Goal: Task Accomplishment & Management: Complete application form

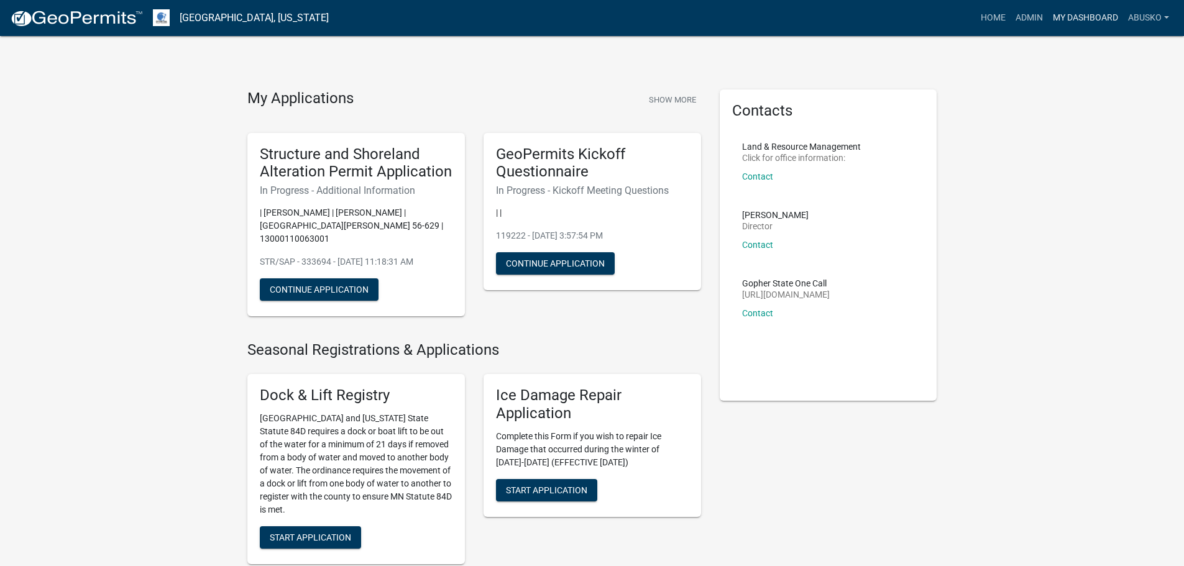
click at [1065, 17] on link "My Dashboard" at bounding box center [1085, 18] width 75 height 24
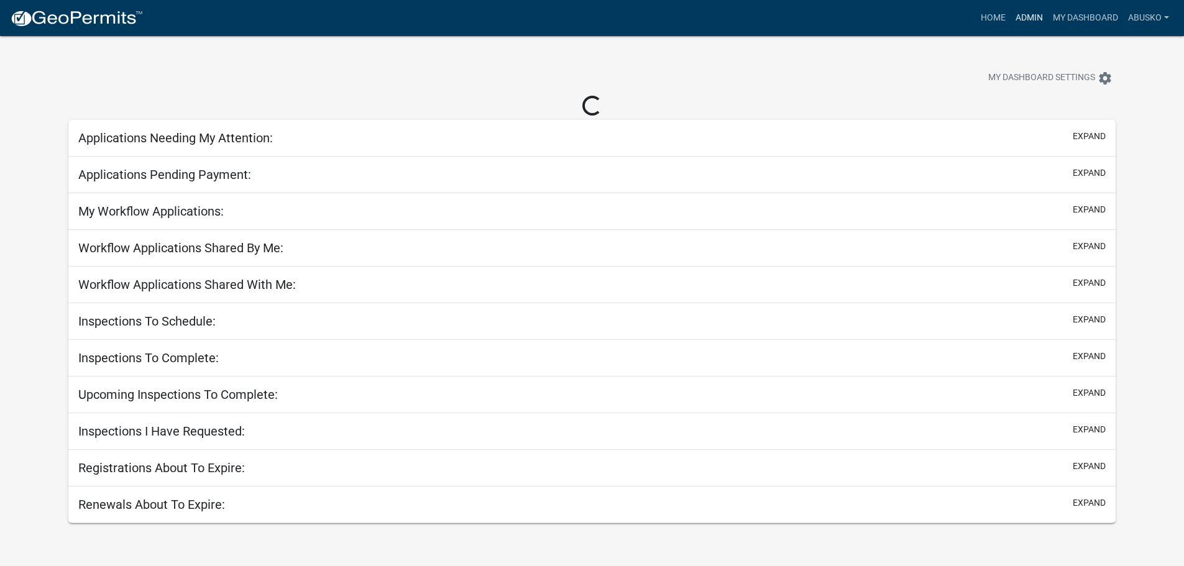
select select "1: 25"
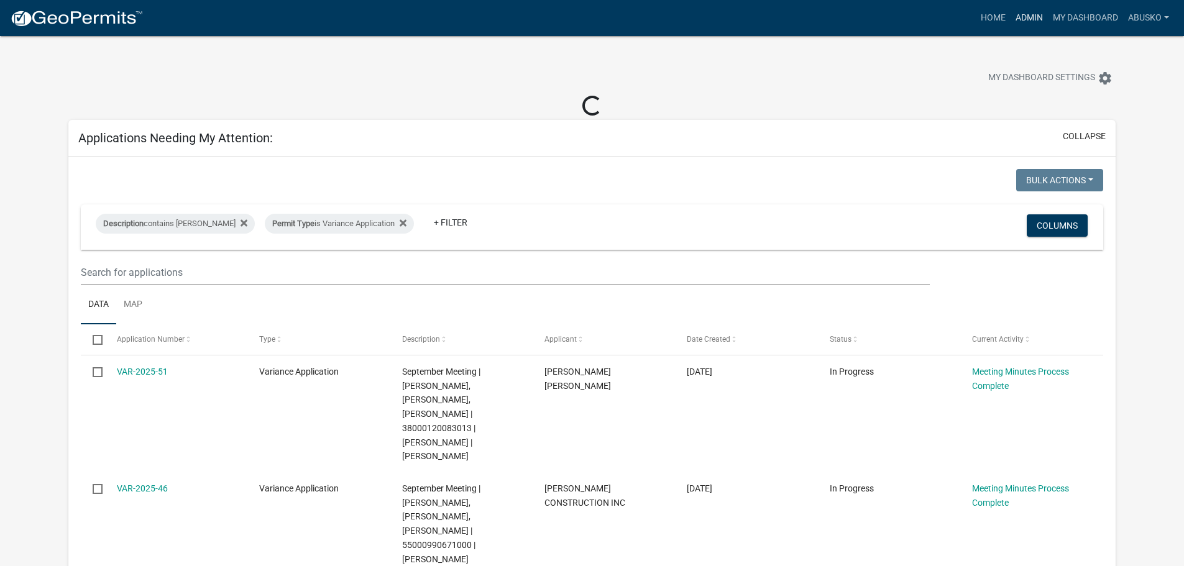
drag, startPoint x: 1035, startPoint y: 21, endPoint x: 1015, endPoint y: 42, distance: 29.0
click at [1035, 21] on link "Admin" at bounding box center [1028, 18] width 37 height 24
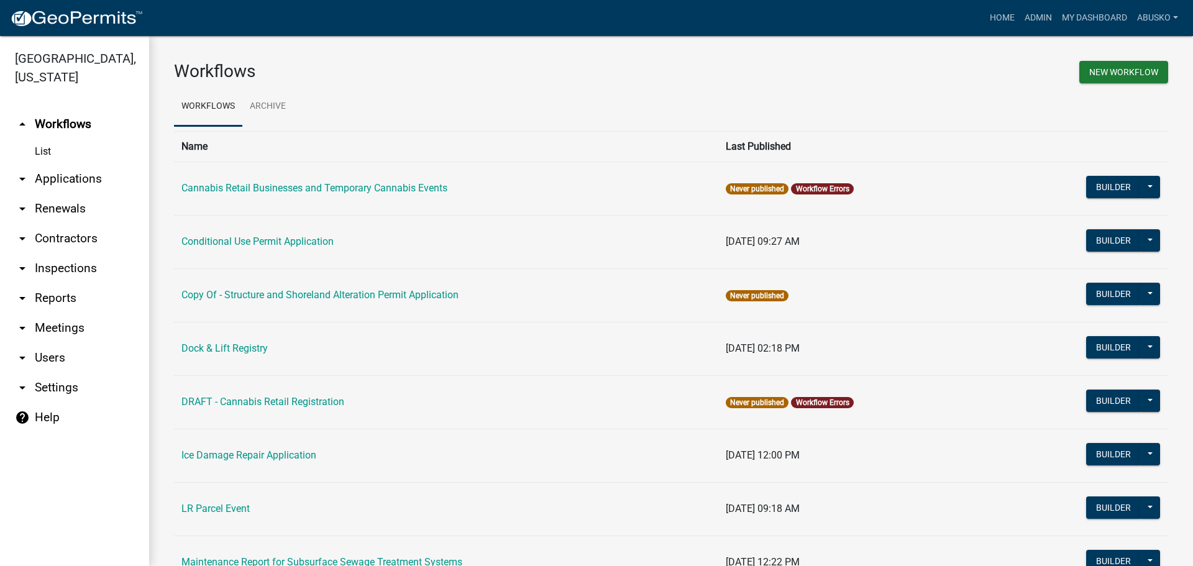
click at [101, 177] on link "arrow_drop_down Applications" at bounding box center [74, 179] width 149 height 30
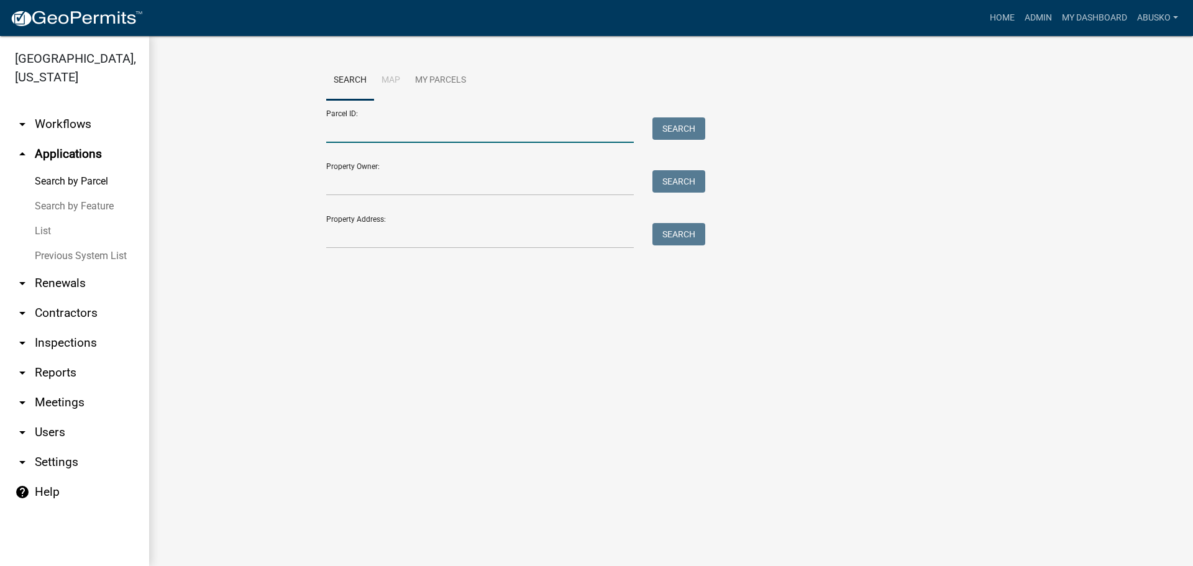
click at [341, 129] on input "Parcel ID:" at bounding box center [480, 129] width 308 height 25
paste input "51000990322000"
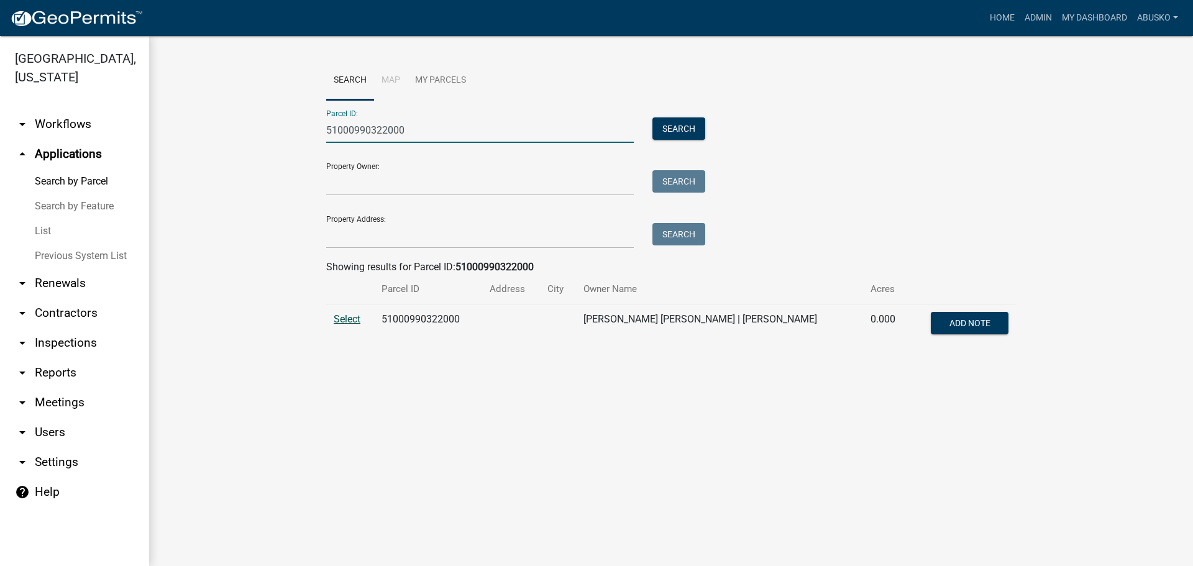
type input "51000990322000"
click at [344, 320] on span "Select" at bounding box center [347, 319] width 27 height 12
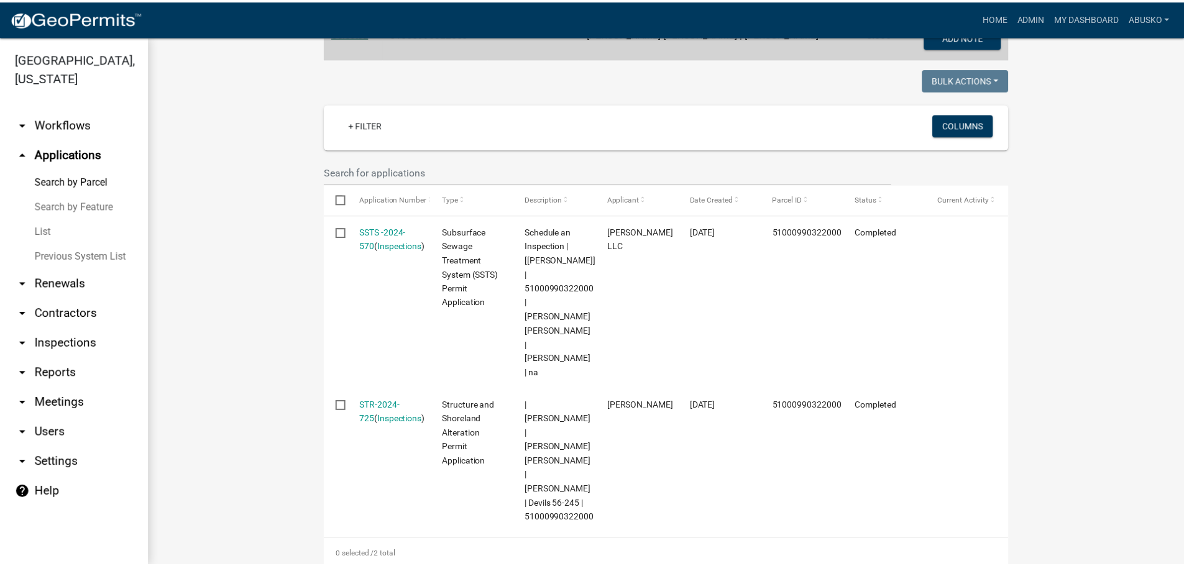
scroll to position [311, 0]
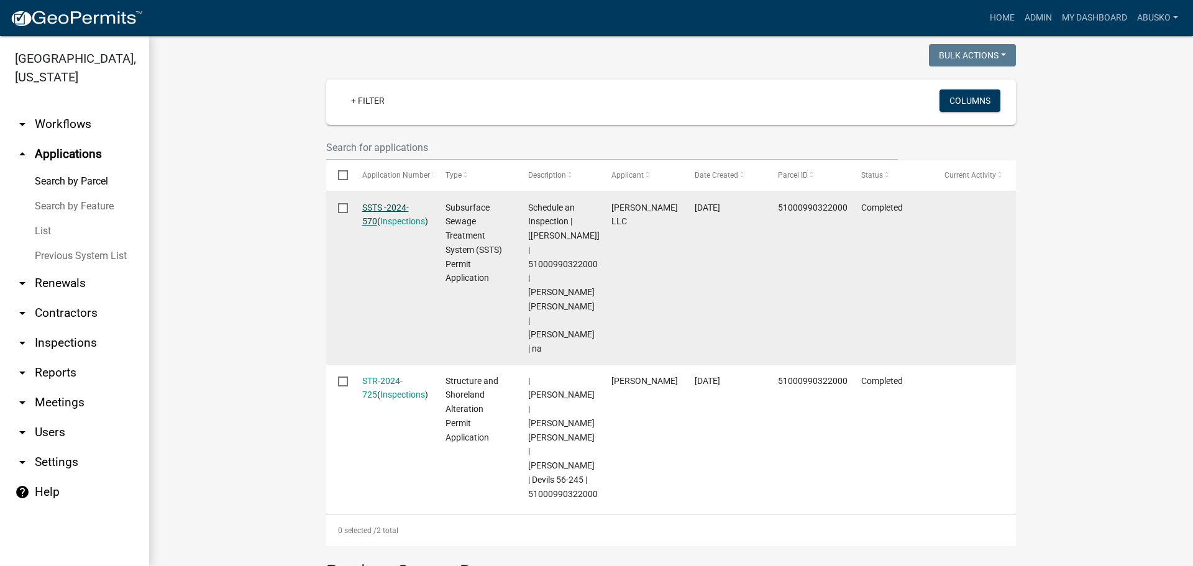
click at [373, 207] on link "SSTS -2024-570" at bounding box center [385, 215] width 47 height 24
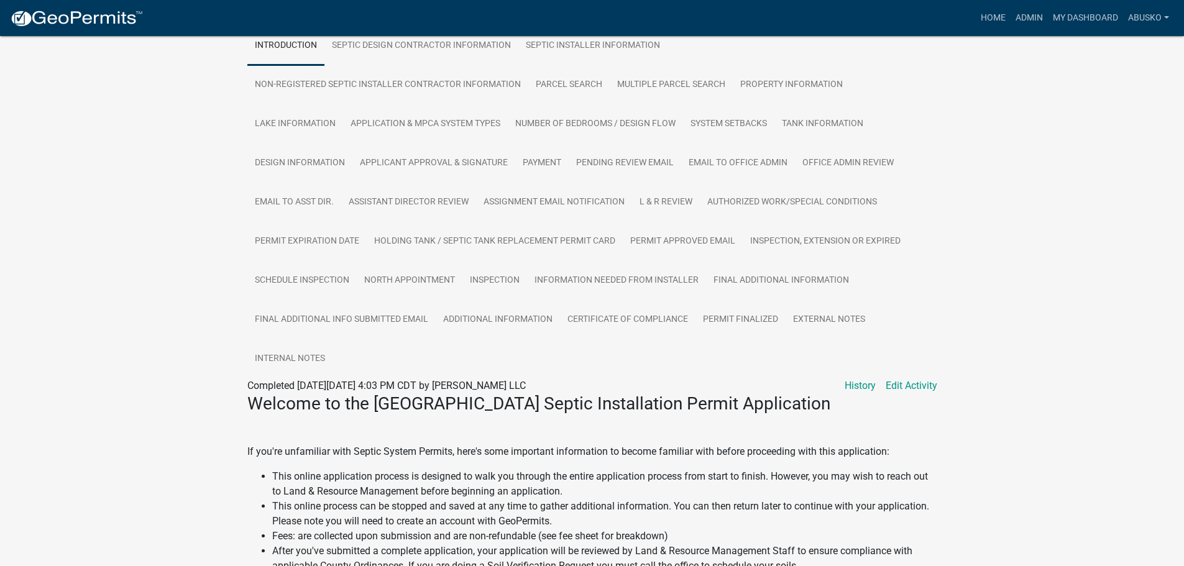
scroll to position [186, 0]
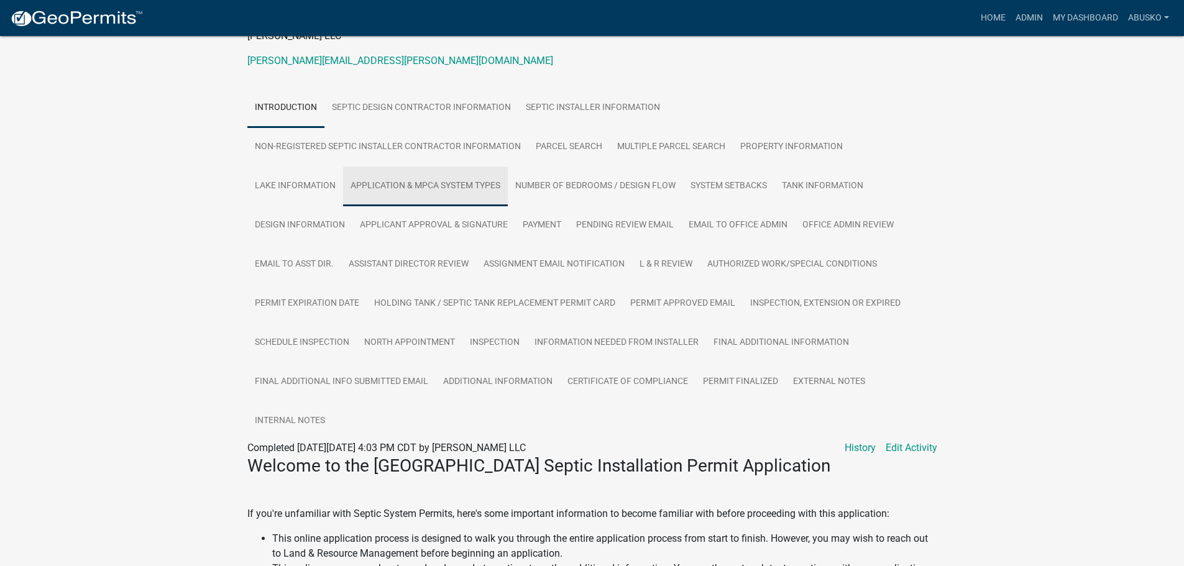
click at [459, 178] on link "Application & MPCA System Types" at bounding box center [425, 187] width 165 height 40
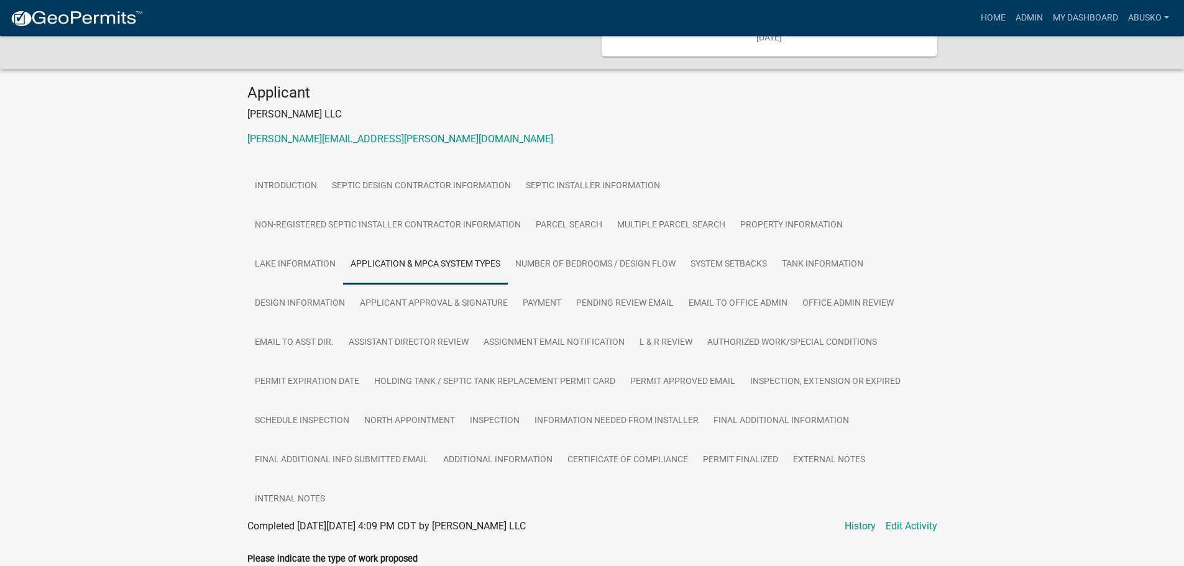
scroll to position [94, 0]
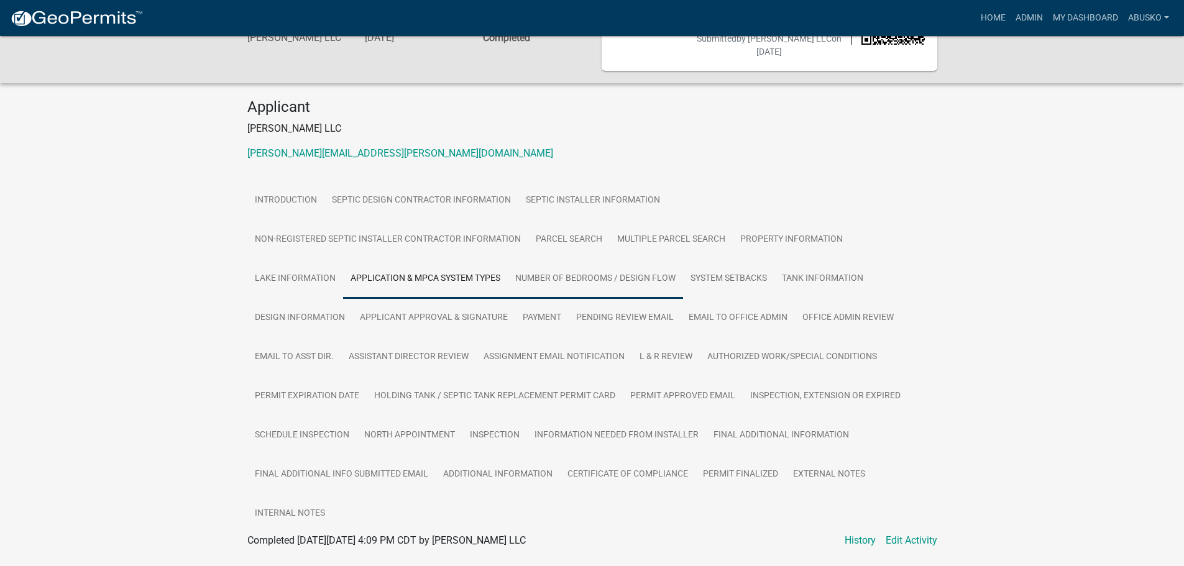
click at [574, 270] on link "Number of Bedrooms / Design Flow" at bounding box center [595, 279] width 175 height 40
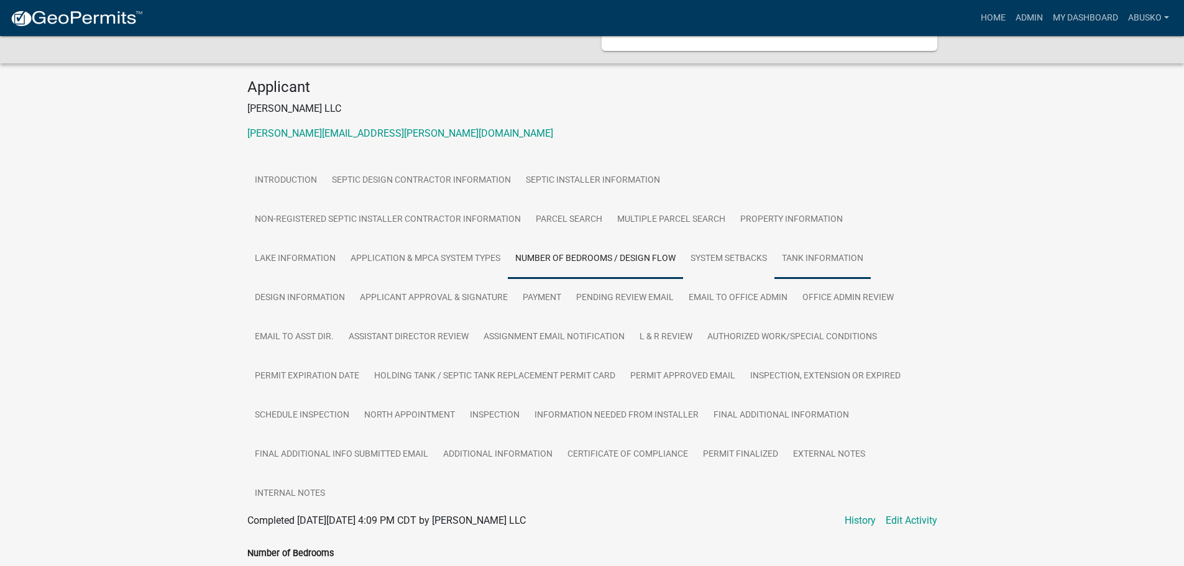
scroll to position [68, 0]
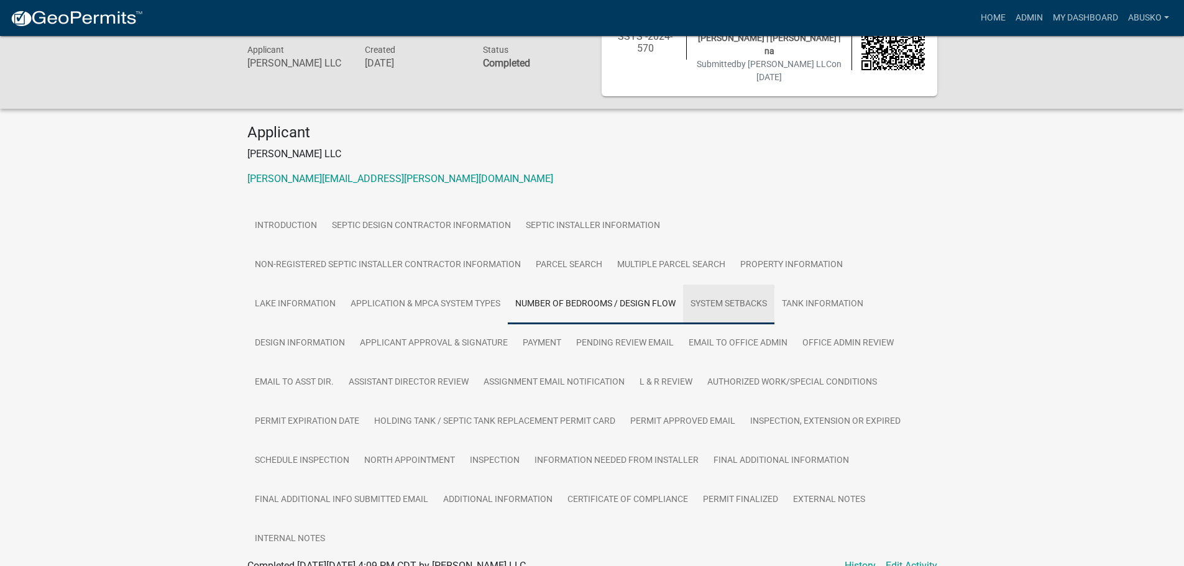
drag, startPoint x: 730, startPoint y: 292, endPoint x: 757, endPoint y: 293, distance: 26.7
click at [730, 292] on link "System Setbacks" at bounding box center [728, 305] width 91 height 40
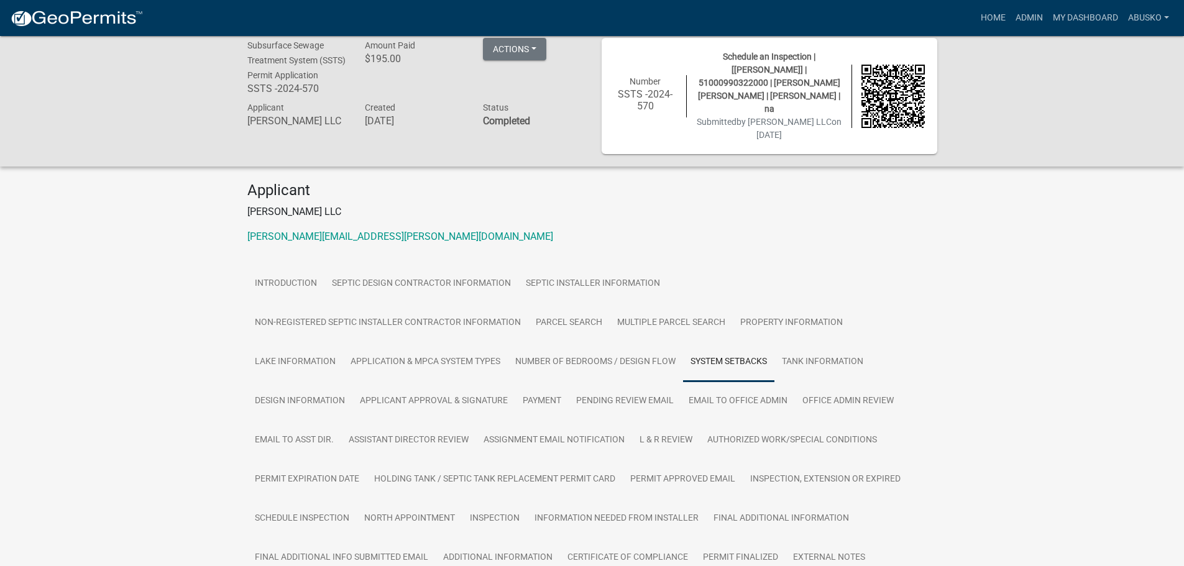
scroll to position [0, 0]
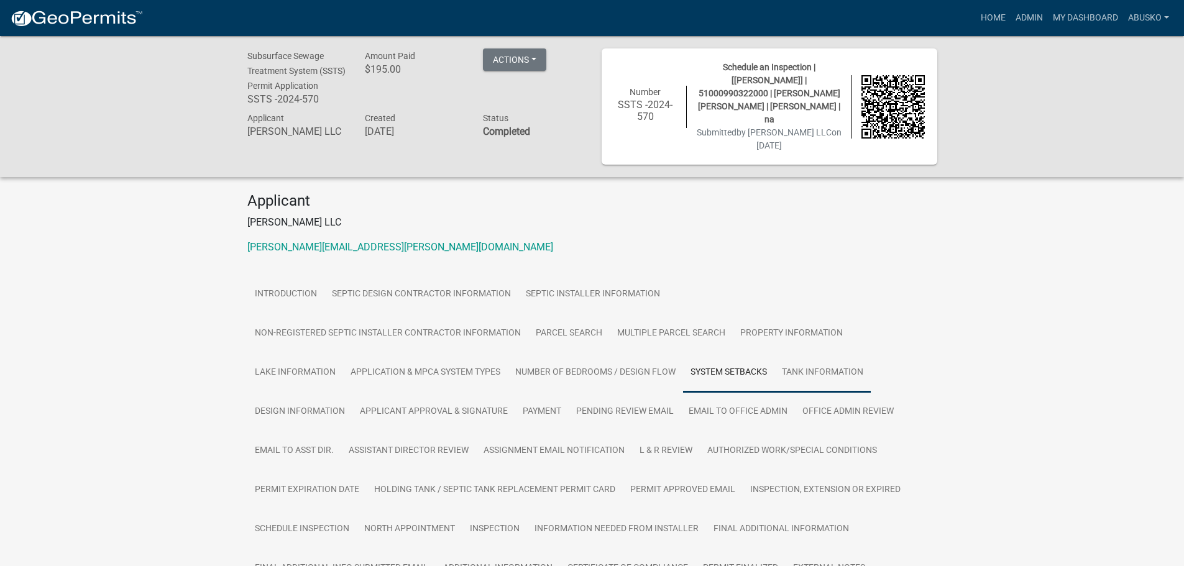
click at [833, 360] on link "Tank Information" at bounding box center [822, 373] width 96 height 40
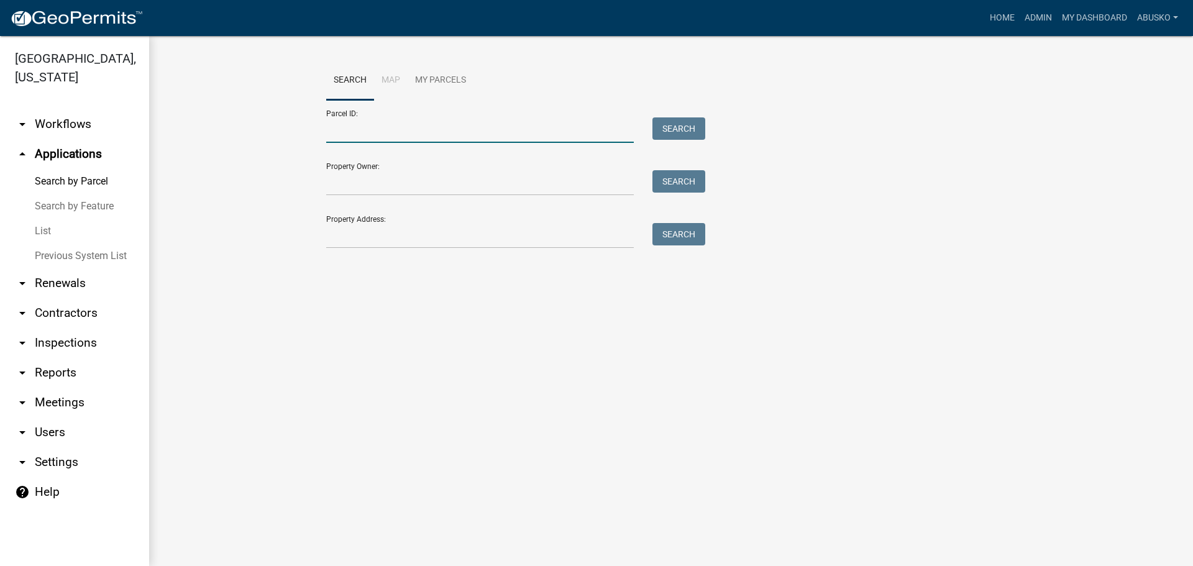
click at [373, 135] on input "Parcel ID:" at bounding box center [480, 129] width 308 height 25
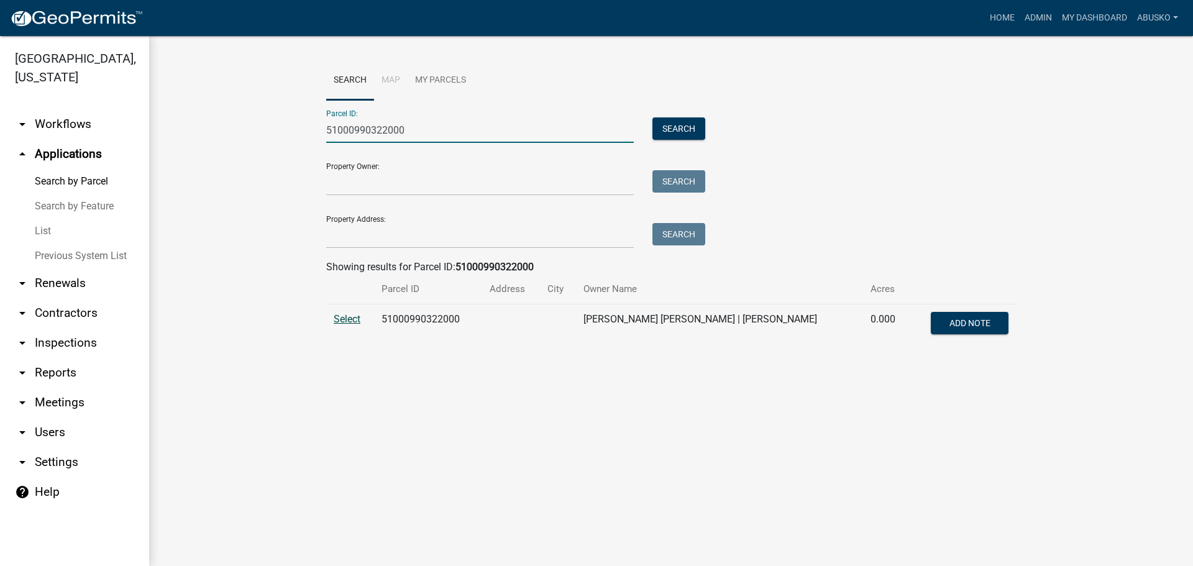
type input "51000990322000"
click at [352, 321] on span "Select" at bounding box center [347, 319] width 27 height 12
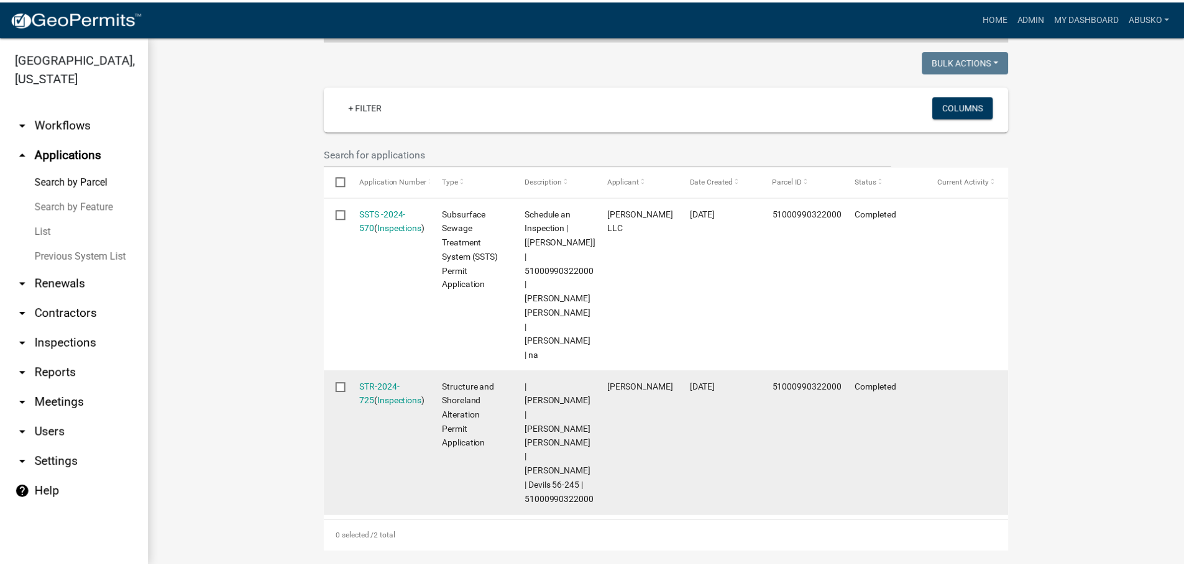
scroll to position [345, 0]
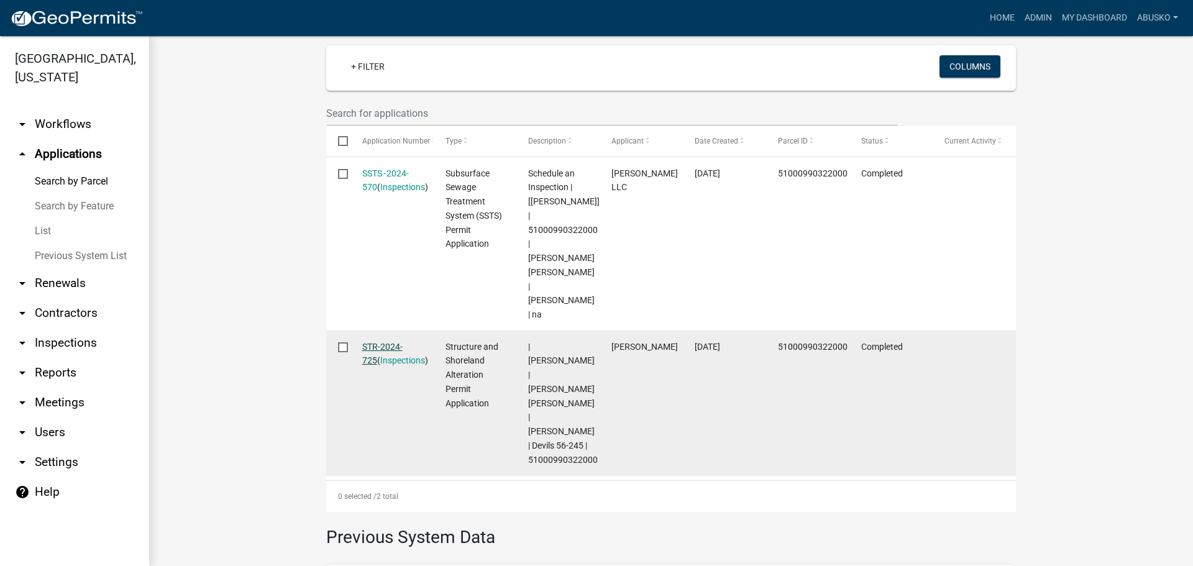
click at [372, 342] on link "STR-2024-725" at bounding box center [382, 354] width 40 height 24
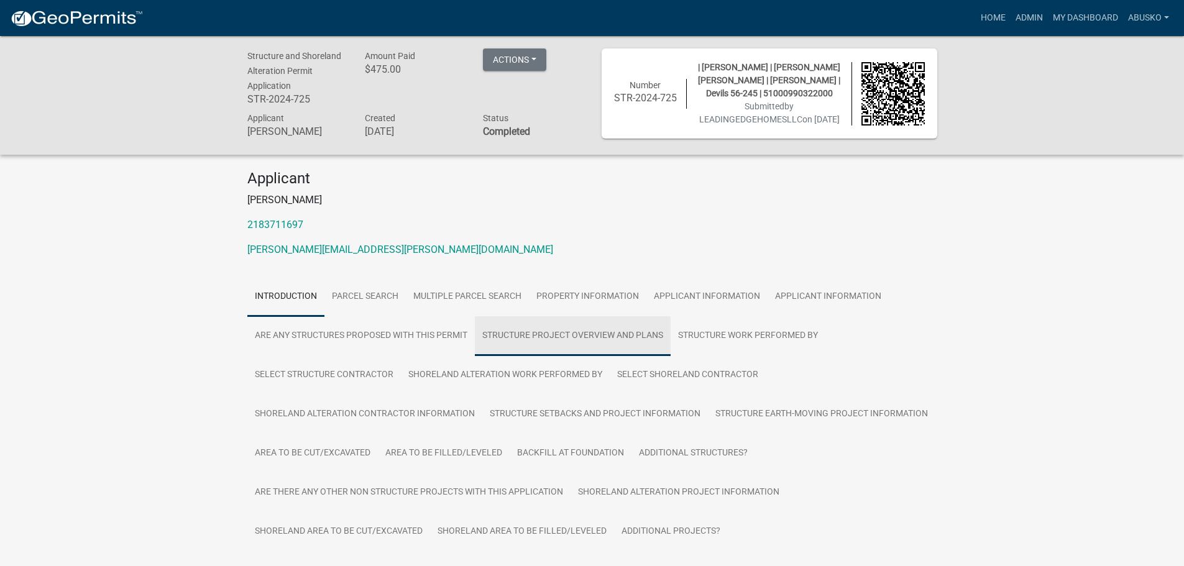
click at [573, 348] on link "Structure Project Overview and Plans" at bounding box center [573, 336] width 196 height 40
click at [549, 344] on link "Structure Project Overview and Plans" at bounding box center [573, 336] width 196 height 40
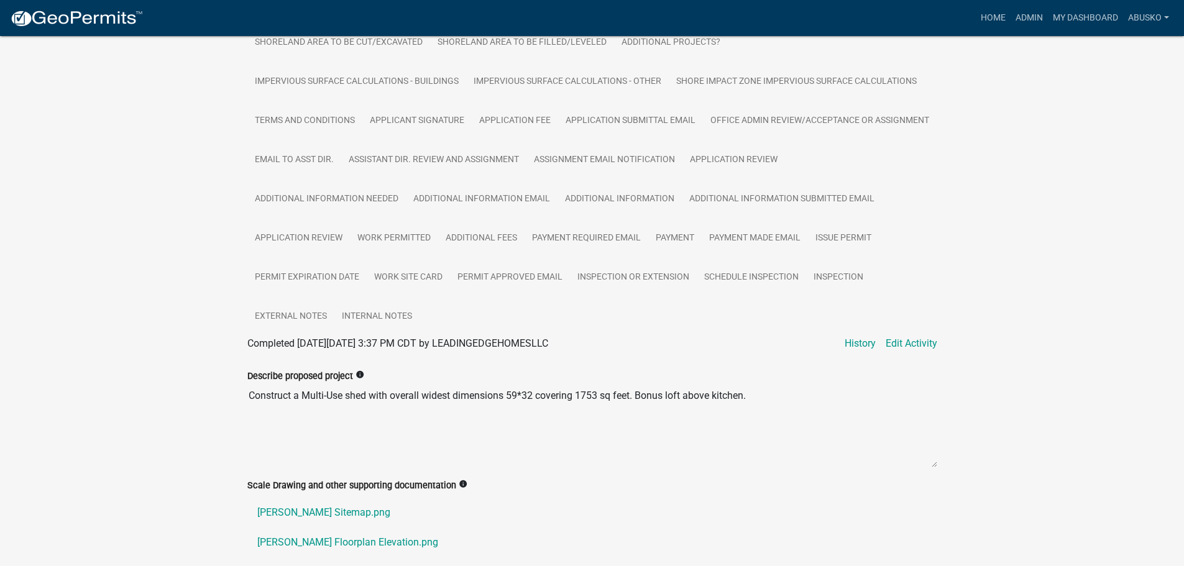
scroll to position [557, 0]
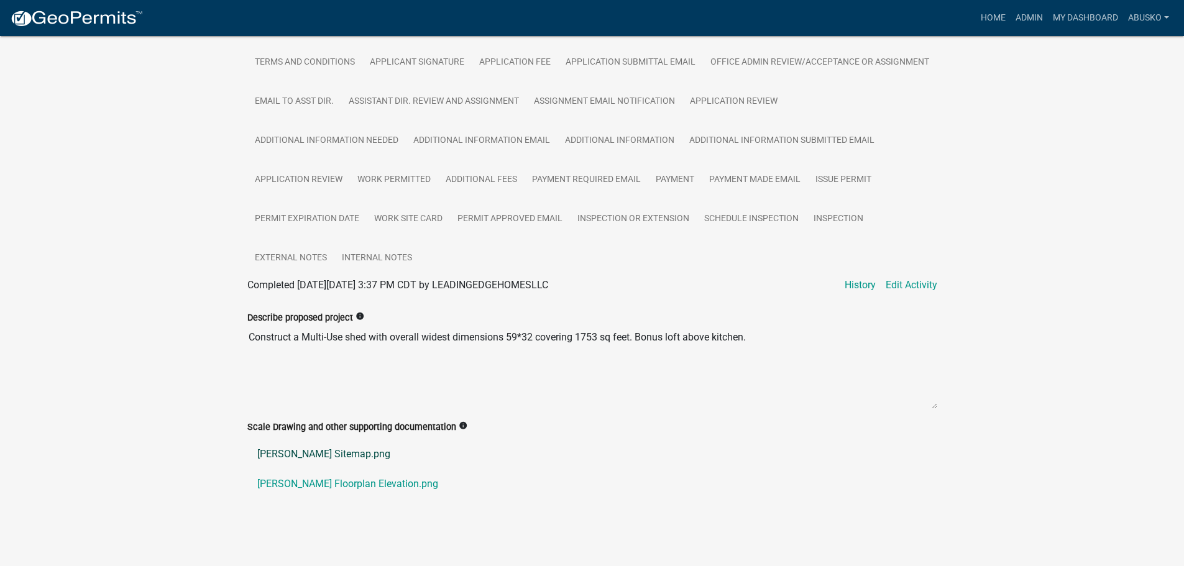
click at [324, 454] on link "Wokasch Sitemap.png" at bounding box center [592, 454] width 690 height 30
click at [327, 482] on link "Wokasch Floorplan Elevation.png" at bounding box center [592, 484] width 690 height 30
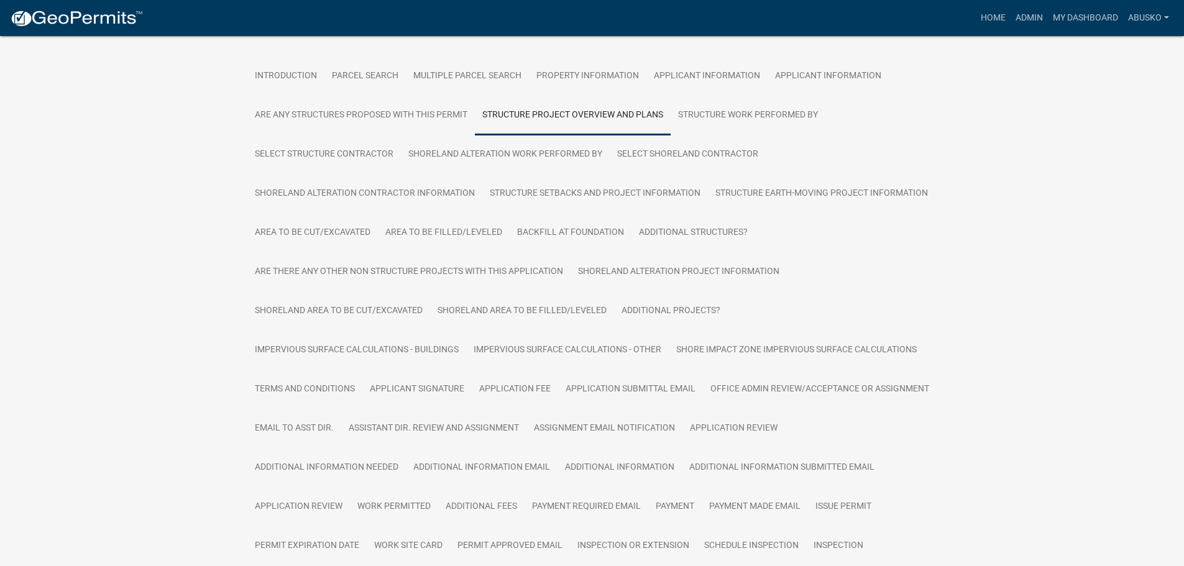
scroll to position [184, 0]
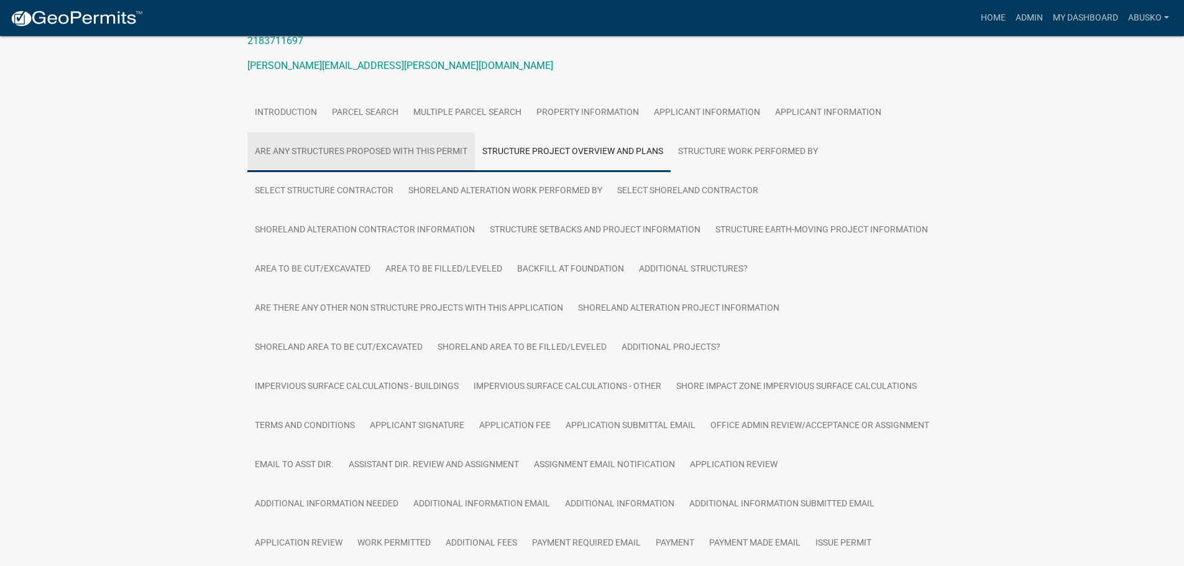
click at [361, 157] on link "Are any Structures Proposed with this Permit" at bounding box center [360, 152] width 227 height 40
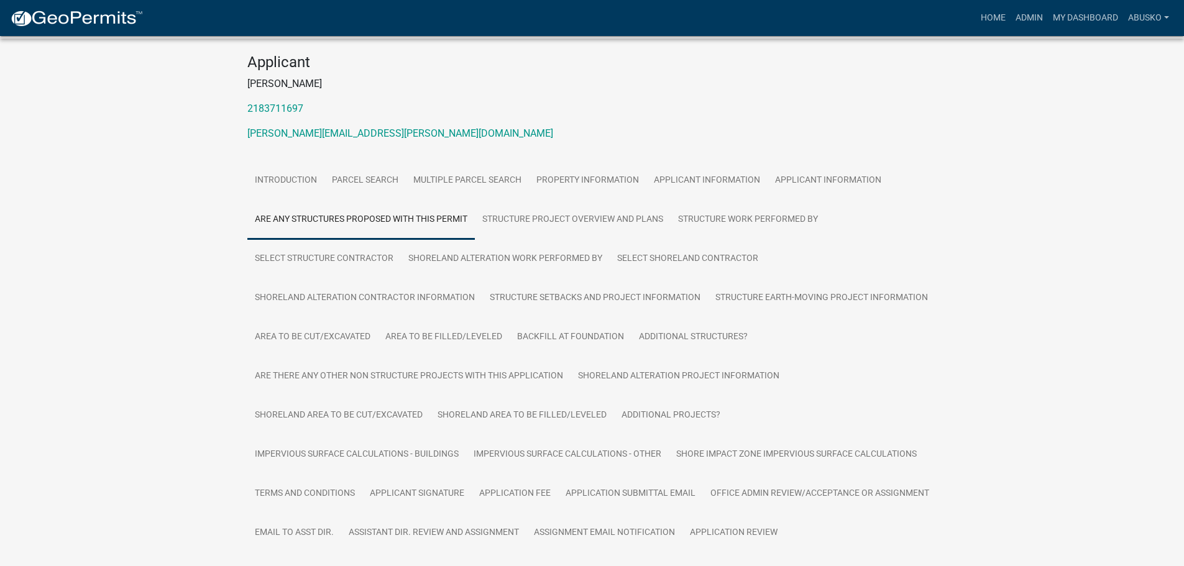
scroll to position [109, 0]
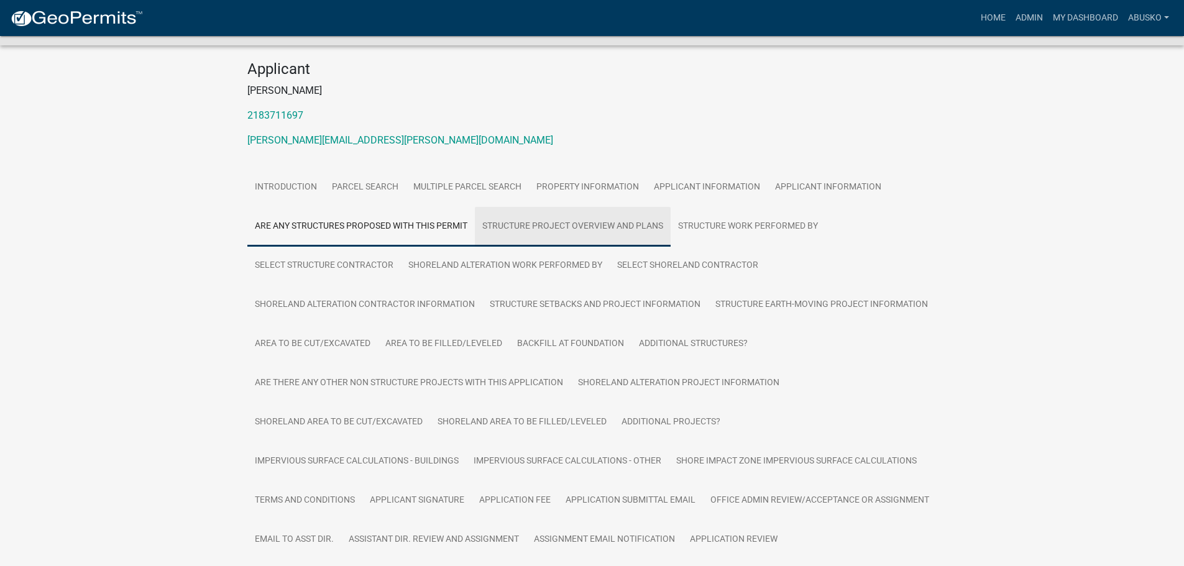
click at [519, 236] on link "Structure Project Overview and Plans" at bounding box center [573, 227] width 196 height 40
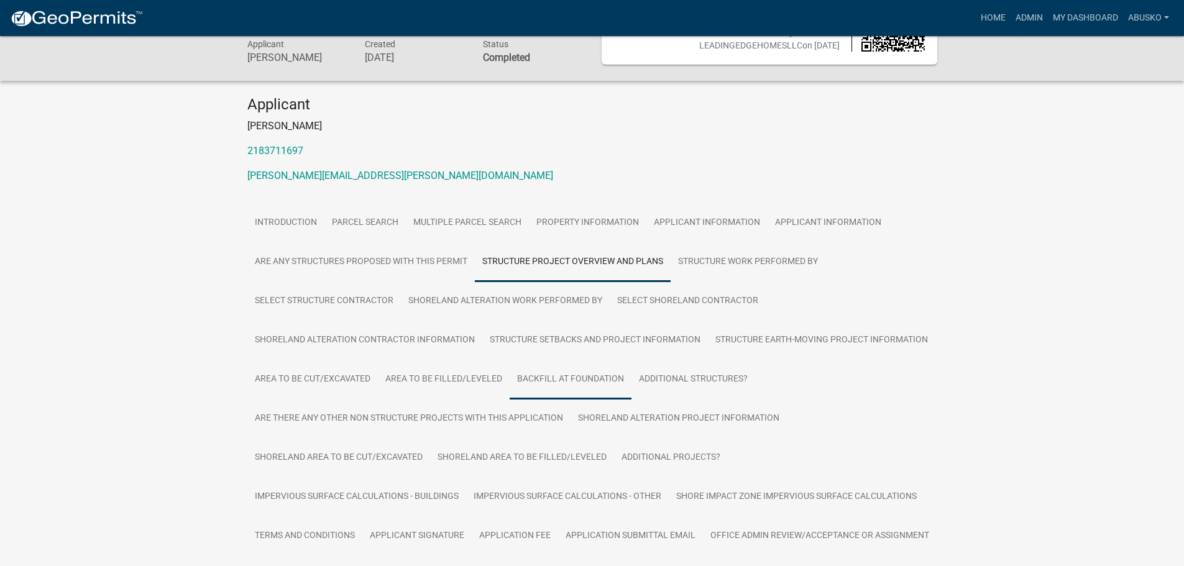
scroll to position [60, 0]
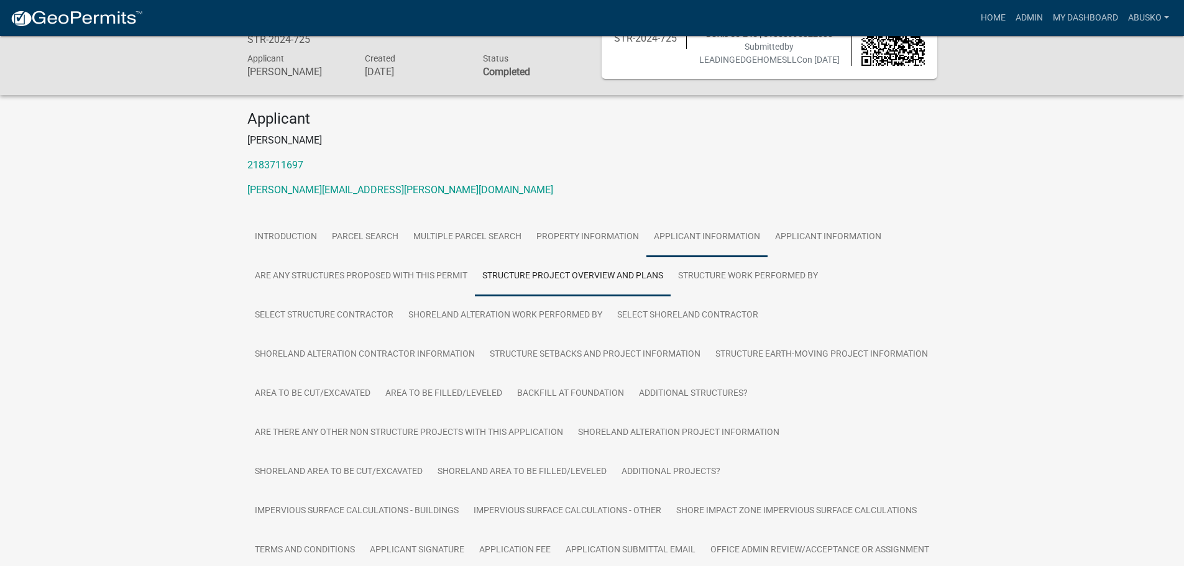
click at [685, 245] on link "Applicant Information" at bounding box center [706, 237] width 121 height 40
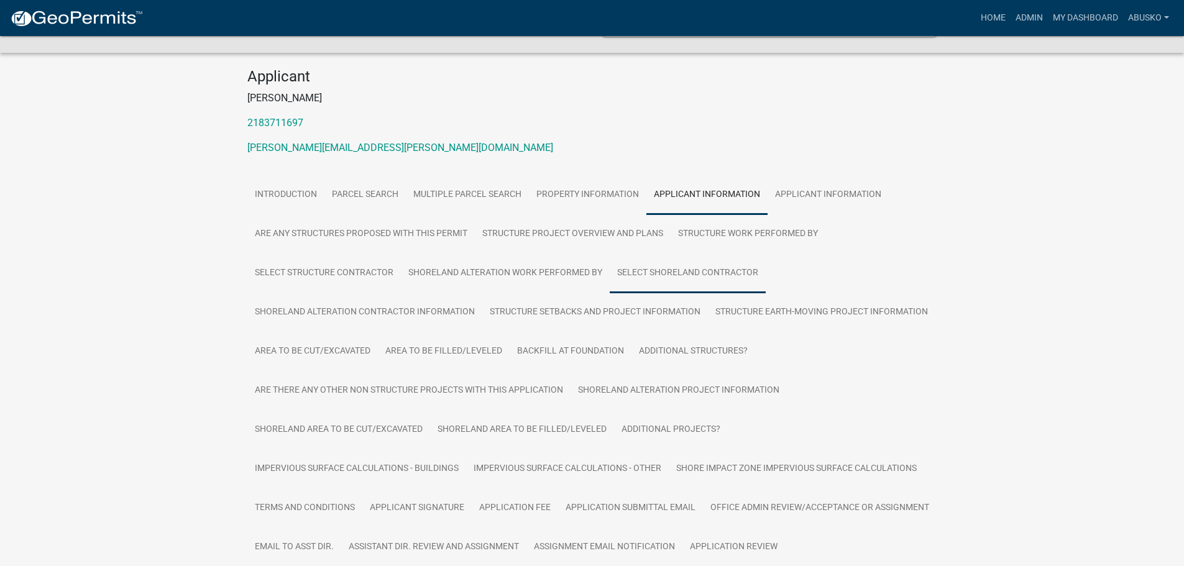
scroll to position [92, 0]
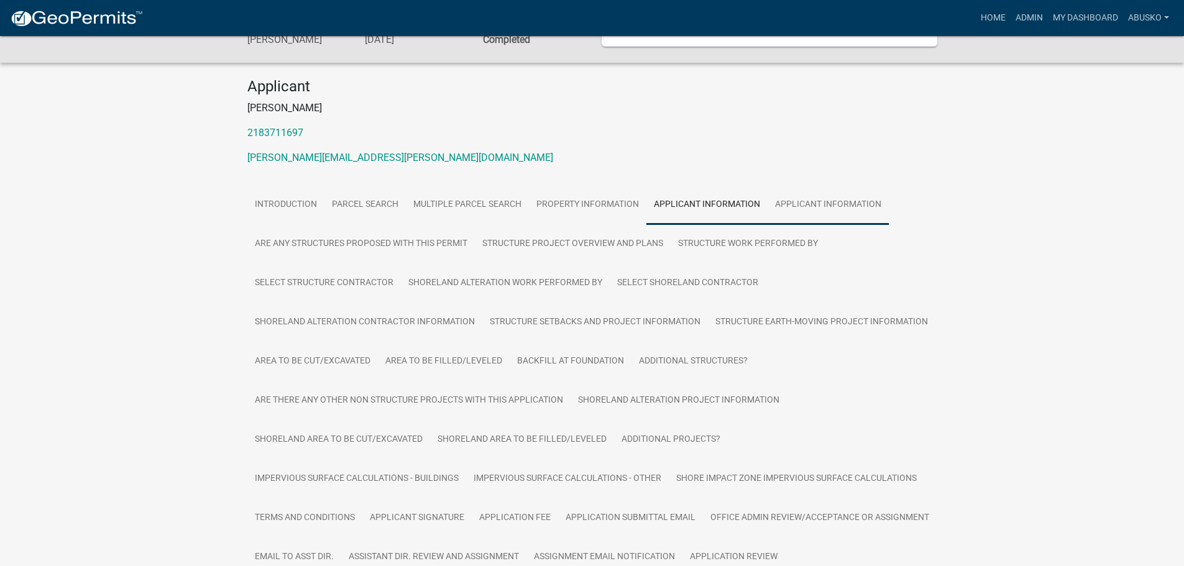
click at [806, 212] on link "Applicant Information" at bounding box center [827, 205] width 121 height 40
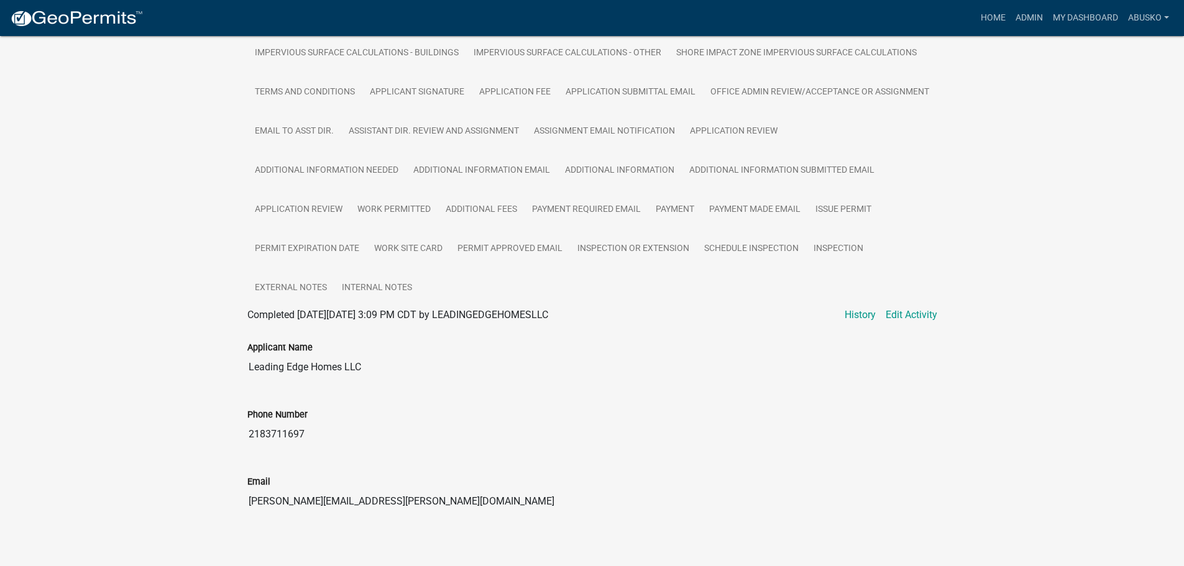
scroll to position [537, 0]
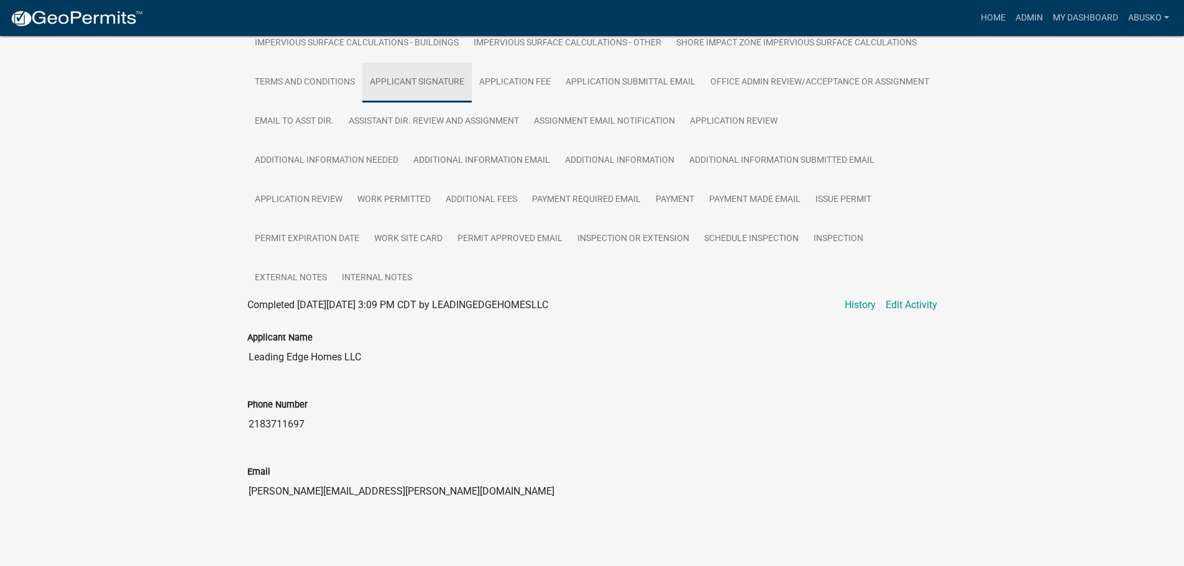
click at [418, 80] on link "Applicant Signature" at bounding box center [416, 83] width 109 height 40
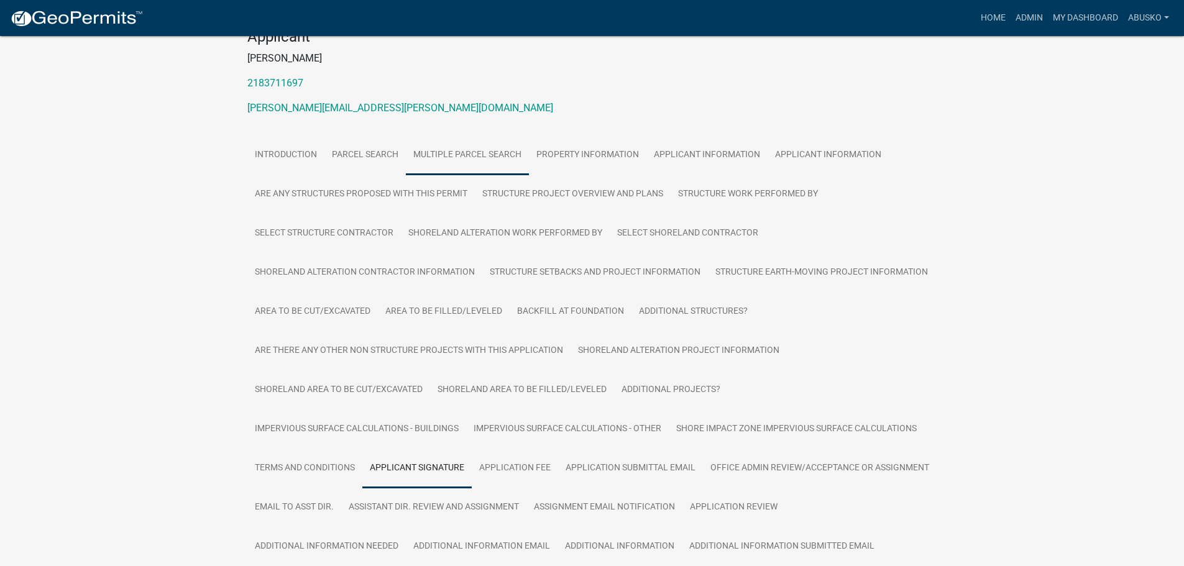
scroll to position [111, 0]
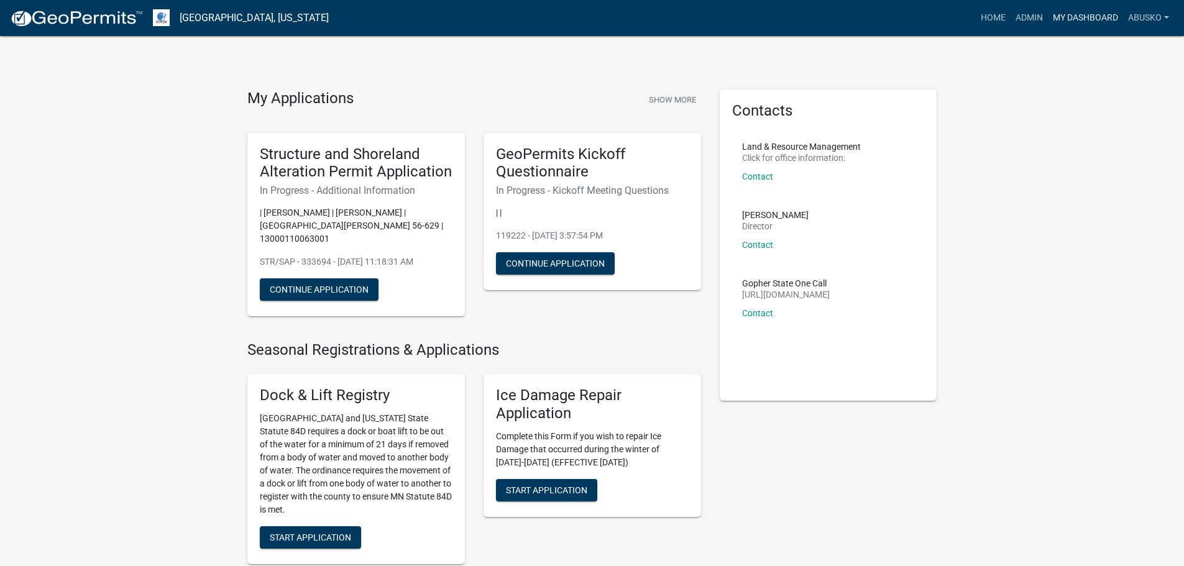
click at [1078, 17] on link "My Dashboard" at bounding box center [1085, 18] width 75 height 24
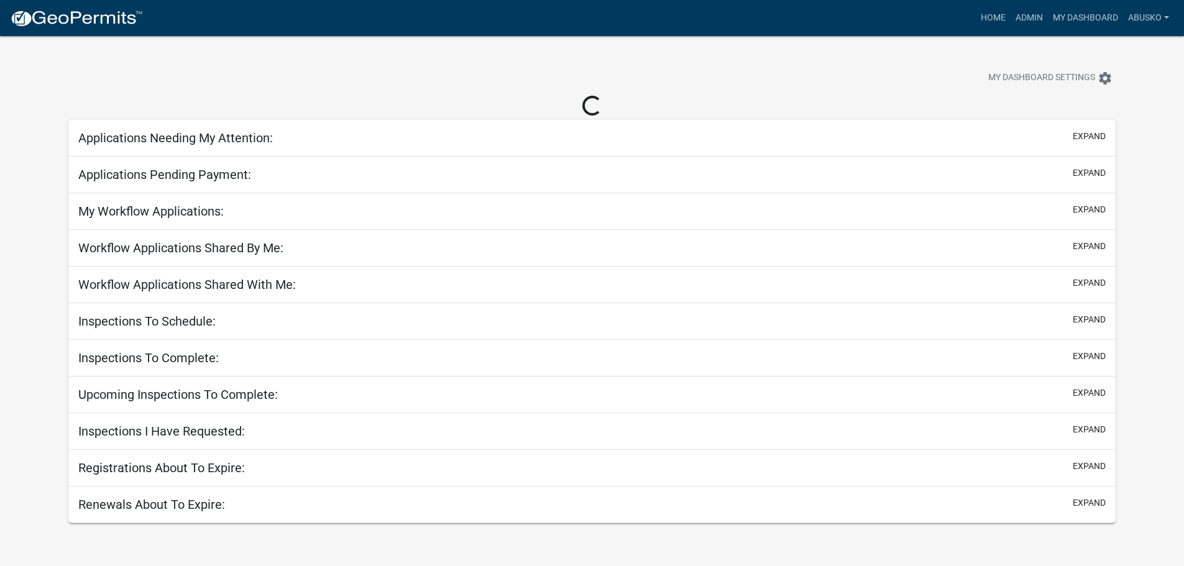
select select "1: 25"
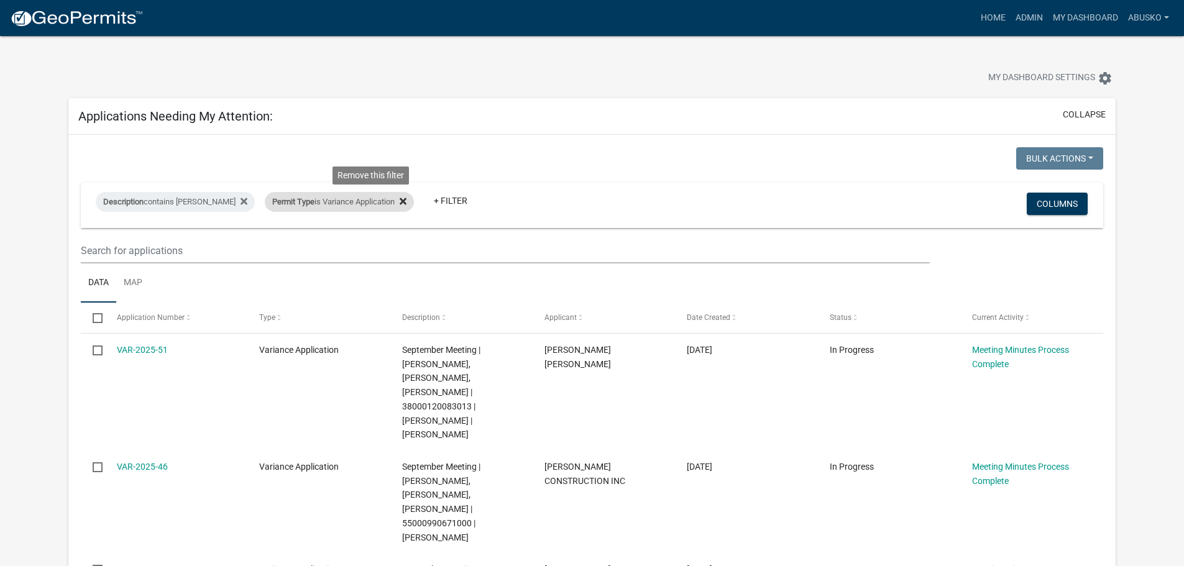
click at [400, 198] on icon at bounding box center [403, 201] width 7 height 10
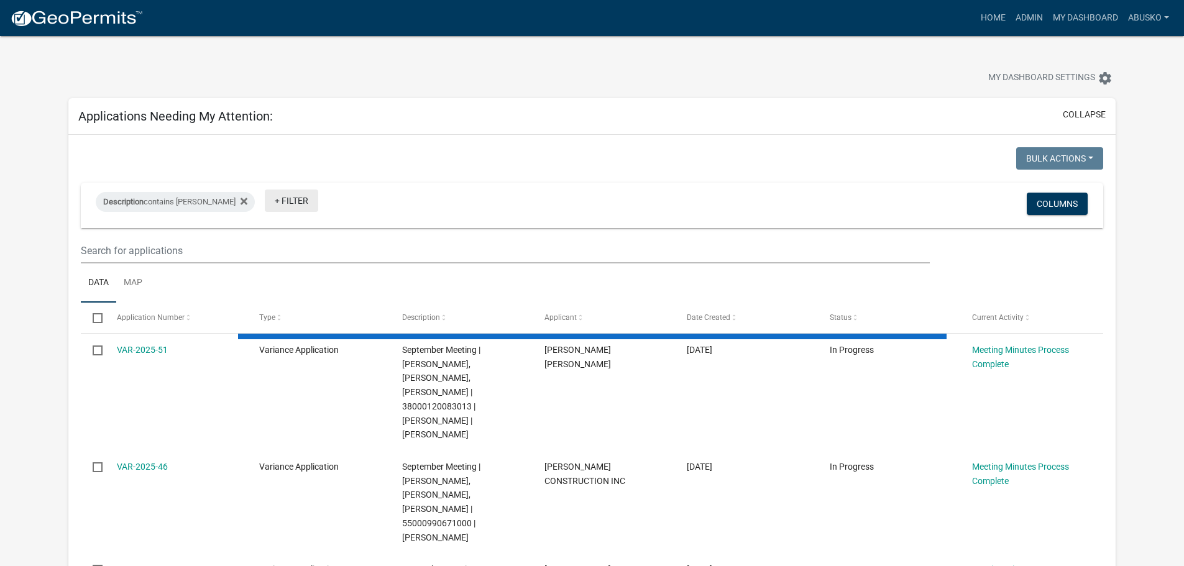
click at [265, 199] on link "+ Filter" at bounding box center [291, 201] width 53 height 22
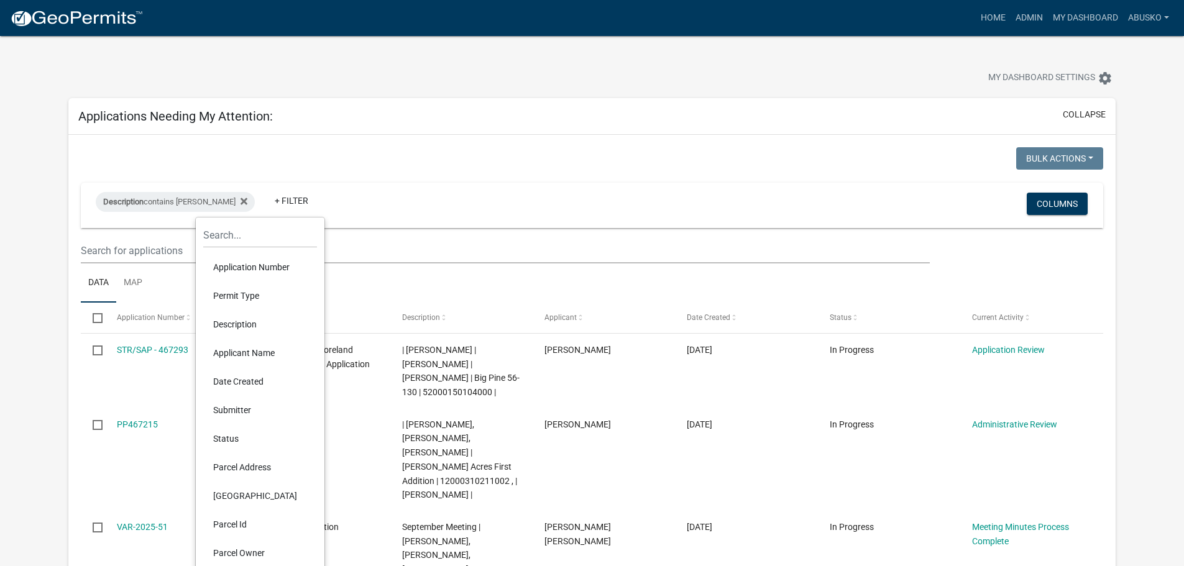
click at [240, 296] on li "Permit Type" at bounding box center [260, 295] width 114 height 29
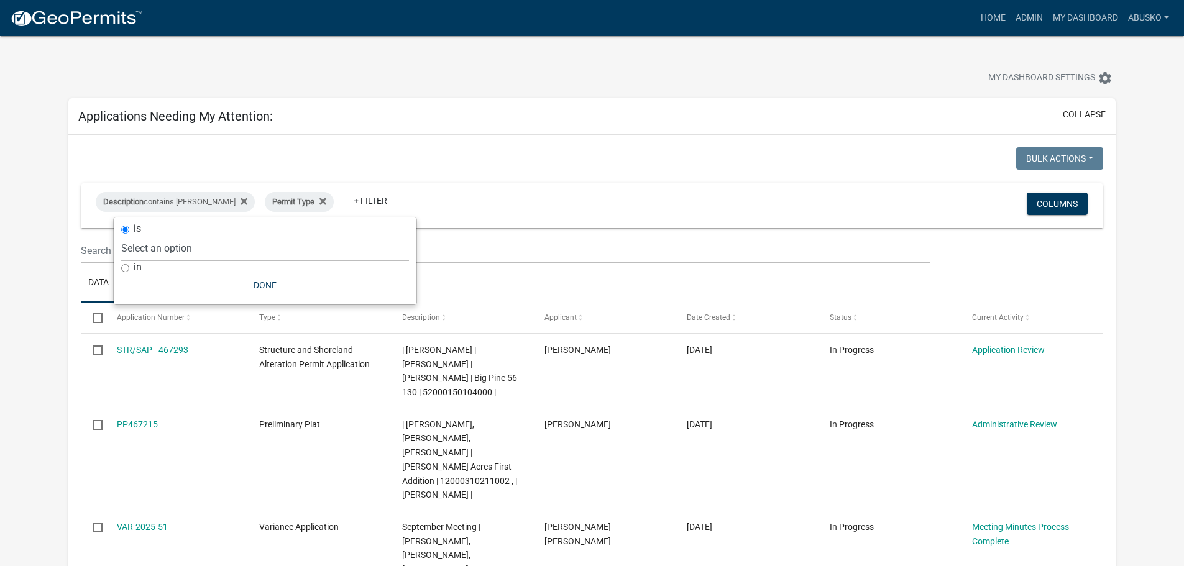
click at [185, 246] on select "Select an option Building Contractor / Excavators (Registration) Building Contr…" at bounding box center [265, 248] width 288 height 25
select select "3a4509af-2bc1-4f97-990c-7810b6d294fb"
click at [155, 236] on select "Select an option Building Contractor / Excavators (Registration) Building Contr…" at bounding box center [265, 248] width 288 height 25
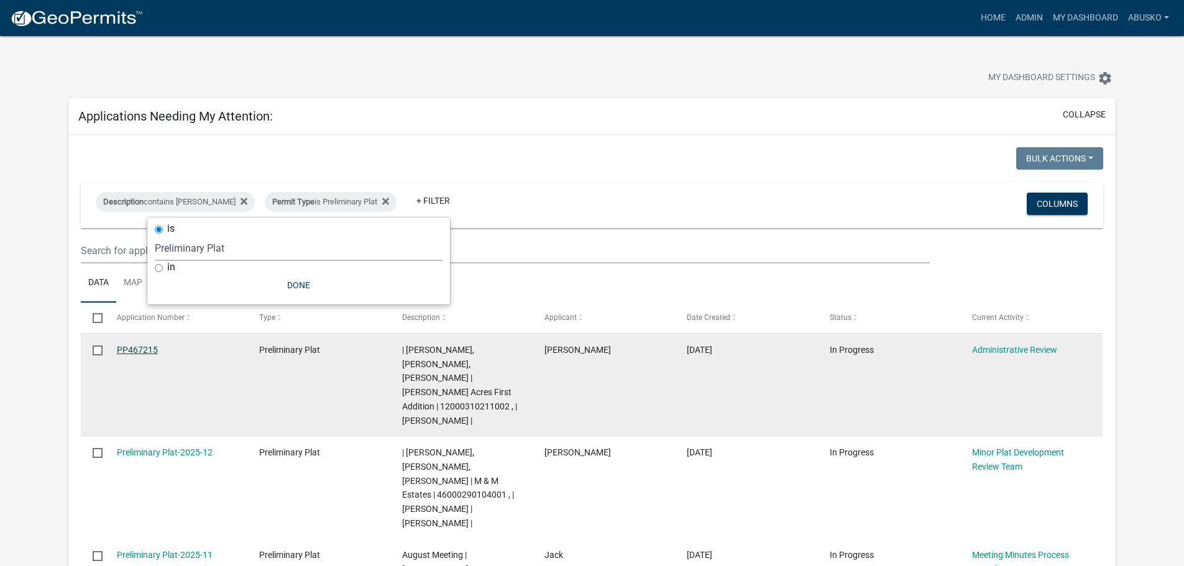
click at [144, 345] on link "PP467215" at bounding box center [137, 350] width 41 height 10
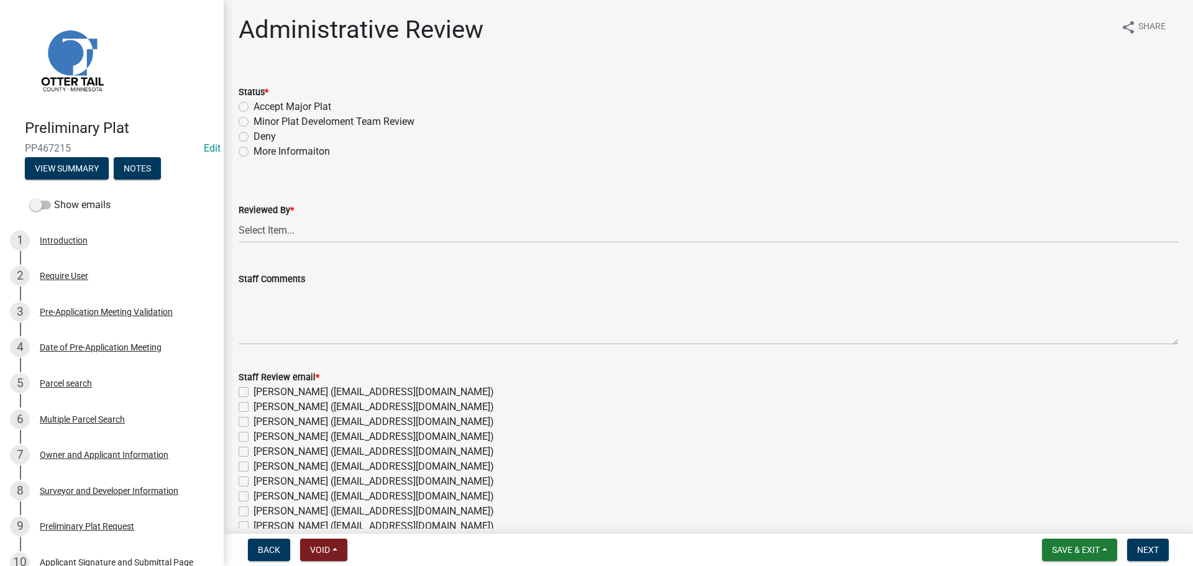
click at [254, 106] on label "Accept Major Plat" at bounding box center [293, 106] width 78 height 15
click at [254, 106] on input "Accept Major Plat" at bounding box center [258, 103] width 8 height 8
radio input "true"
click at [276, 232] on select "Select Item... [PERSON_NAME] [PERSON_NAME] [PERSON_NAME] [PERSON_NAME] [PERSON_…" at bounding box center [709, 229] width 940 height 25
click at [239, 217] on select "Select Item... [PERSON_NAME] [PERSON_NAME] [PERSON_NAME] [PERSON_NAME] [PERSON_…" at bounding box center [709, 229] width 940 height 25
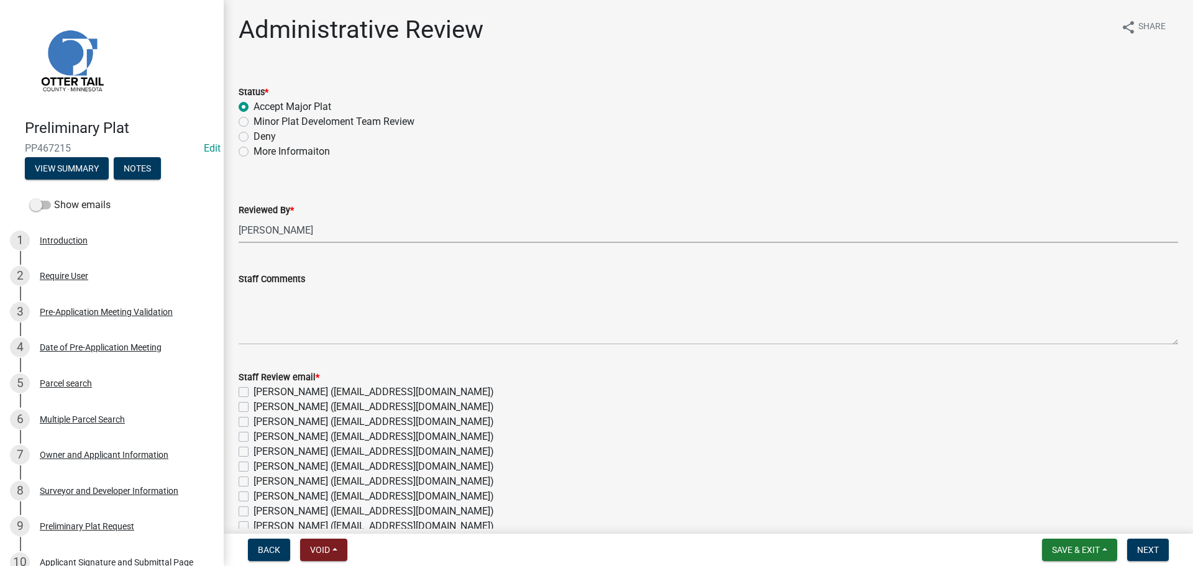
select select "1bc1e483-05bd-4456-8d1d-1de62b367160"
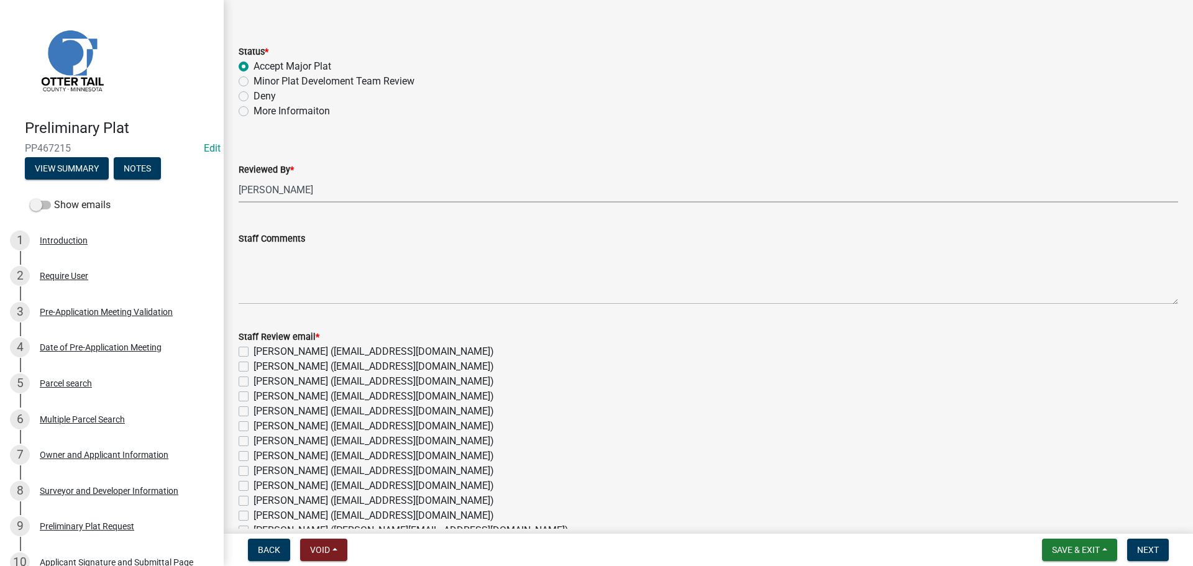
scroll to position [62, 0]
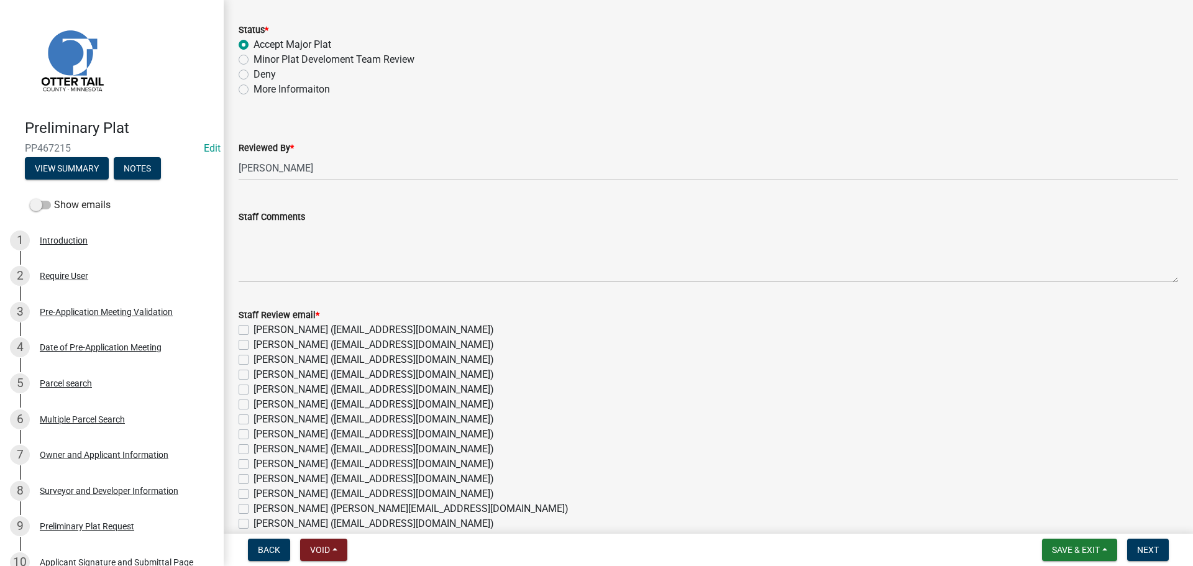
click at [254, 345] on label "[PERSON_NAME] ([EMAIL_ADDRESS][DOMAIN_NAME])" at bounding box center [374, 344] width 240 height 15
click at [254, 345] on input "[PERSON_NAME] ([EMAIL_ADDRESS][DOMAIN_NAME])" at bounding box center [258, 341] width 8 height 8
checkbox input "true"
checkbox input "false"
checkbox input "true"
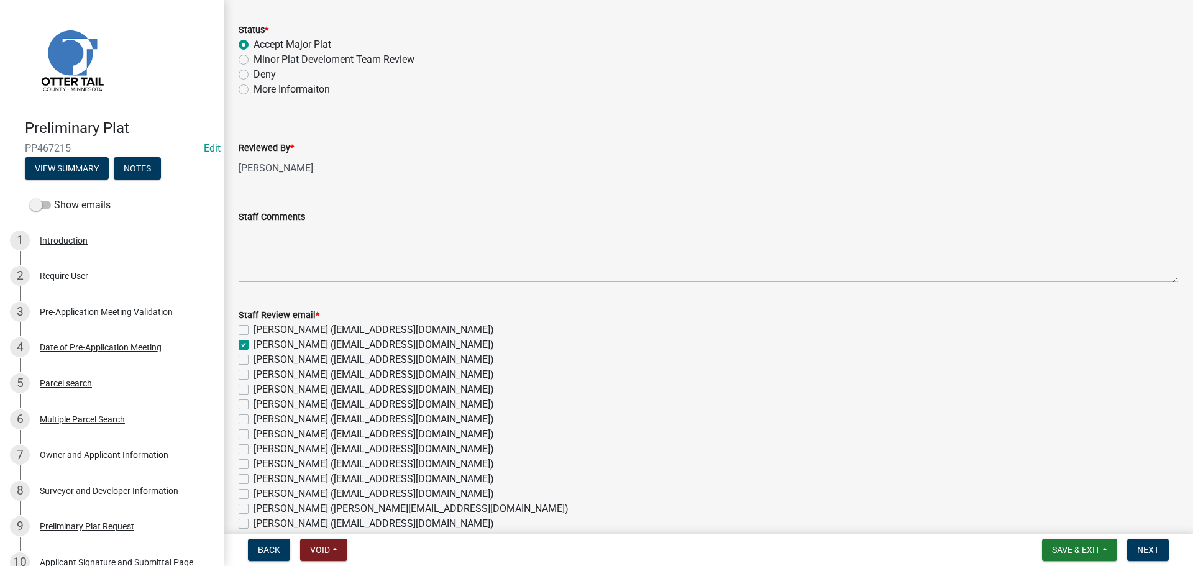
checkbox input "false"
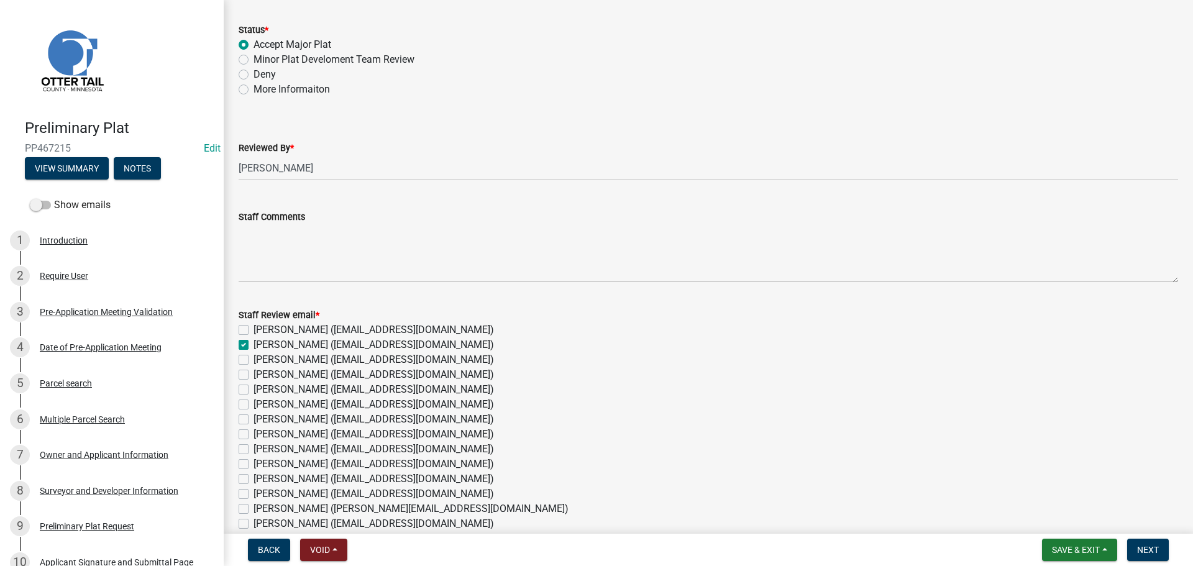
checkbox input "false"
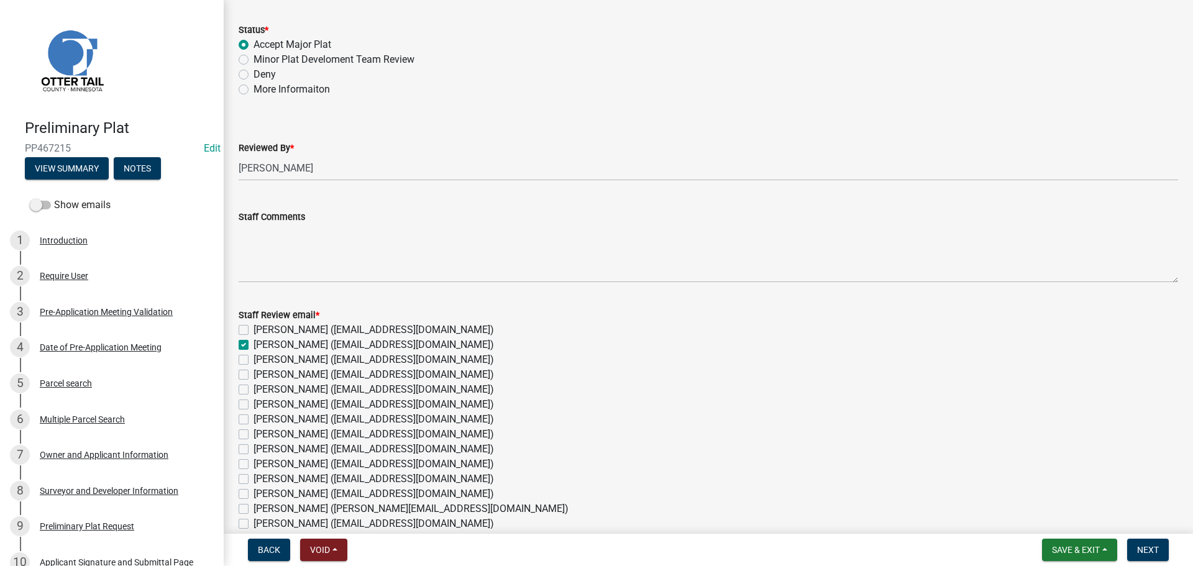
checkbox input "false"
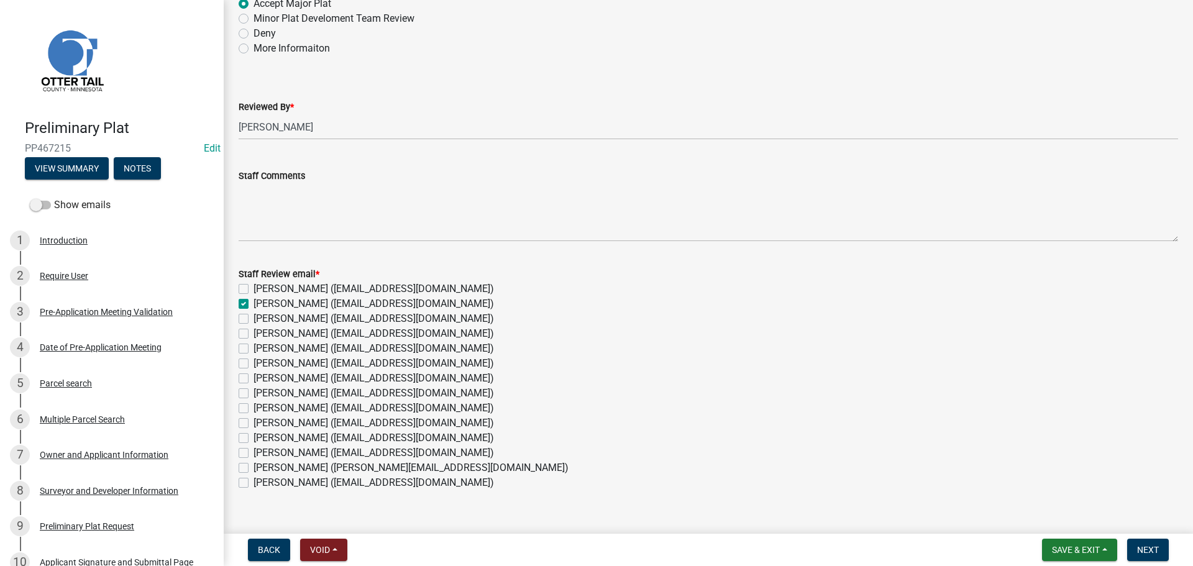
scroll to position [124, 0]
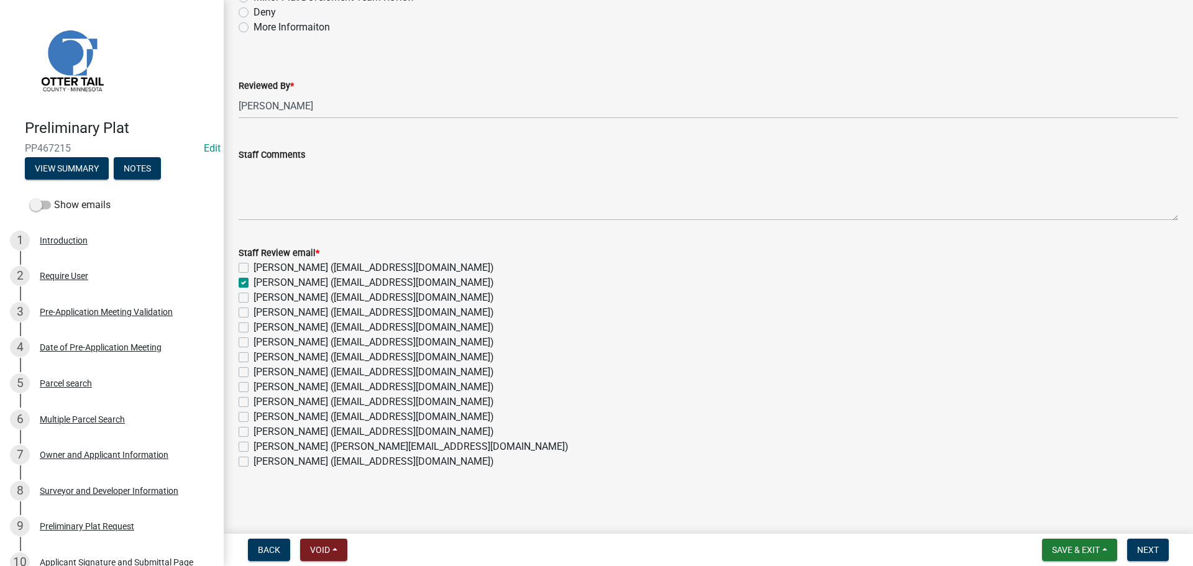
click at [254, 401] on label "[PERSON_NAME] ([EMAIL_ADDRESS][DOMAIN_NAME])" at bounding box center [374, 402] width 240 height 15
click at [254, 401] on input "[PERSON_NAME] ([EMAIL_ADDRESS][DOMAIN_NAME])" at bounding box center [258, 399] width 8 height 8
checkbox input "true"
checkbox input "false"
checkbox input "true"
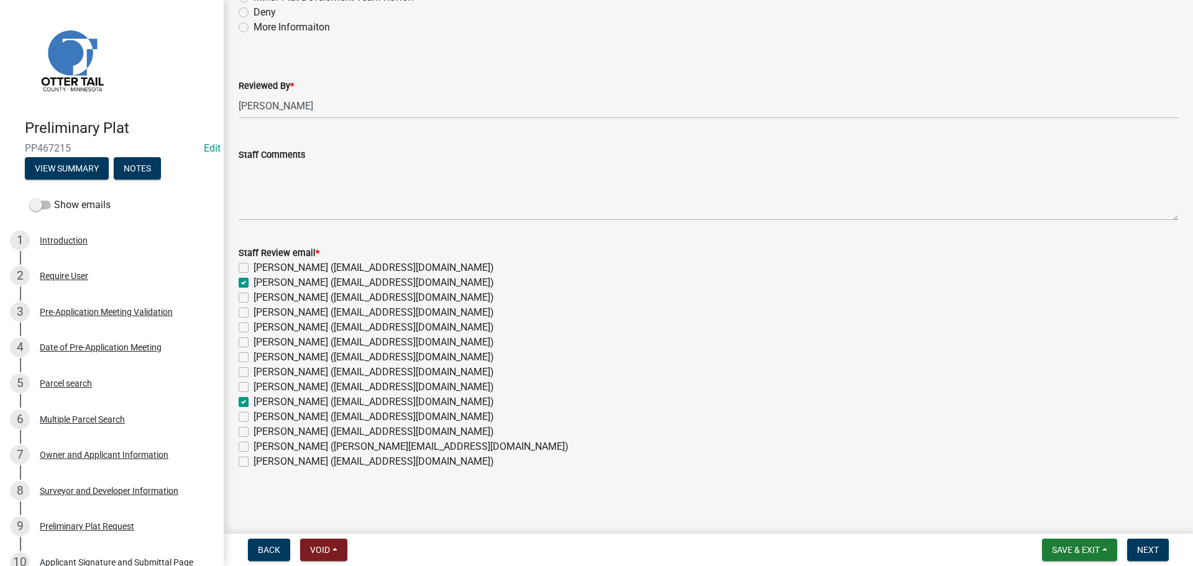
checkbox input "false"
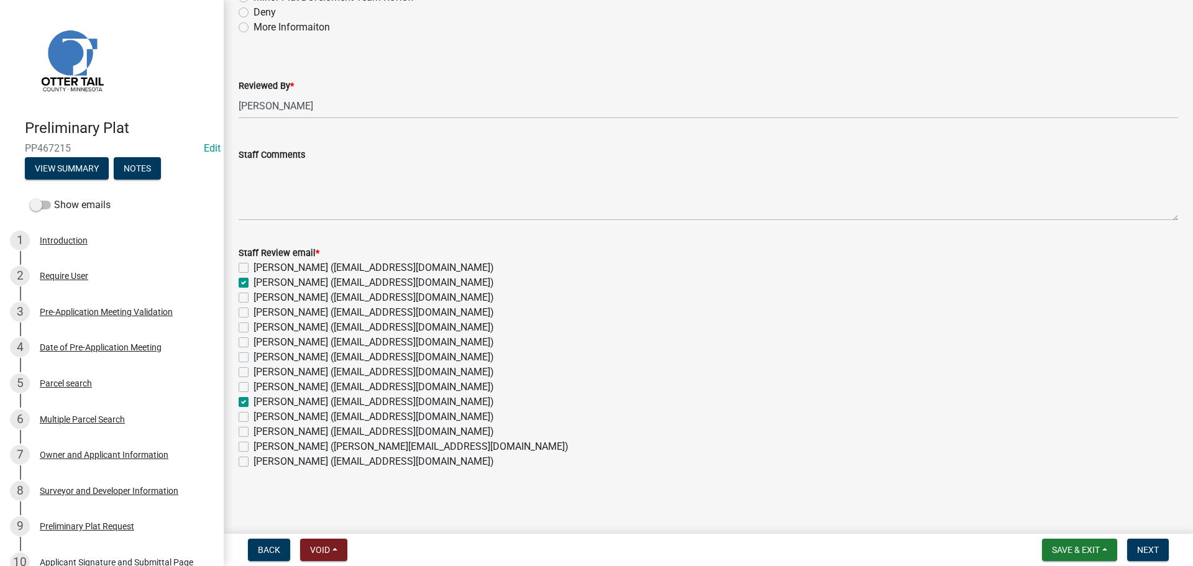
checkbox input "false"
checkbox input "true"
checkbox input "false"
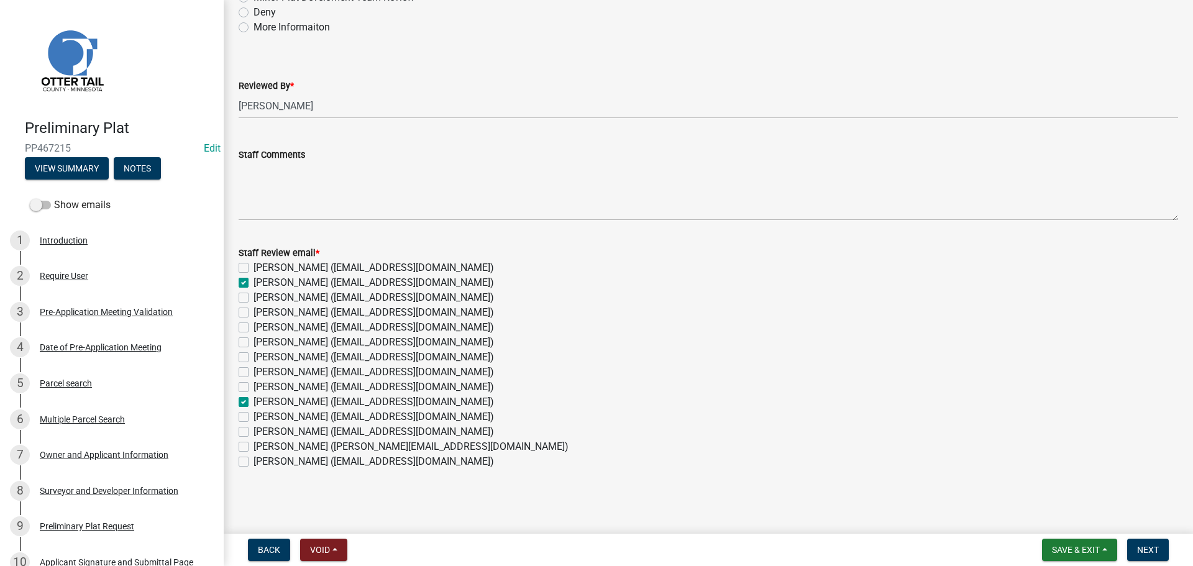
checkbox input "false"
click at [254, 328] on label "[PERSON_NAME] ([EMAIL_ADDRESS][DOMAIN_NAME])" at bounding box center [374, 327] width 240 height 15
click at [254, 328] on input "[PERSON_NAME] ([EMAIL_ADDRESS][DOMAIN_NAME])" at bounding box center [258, 324] width 8 height 8
checkbox input "true"
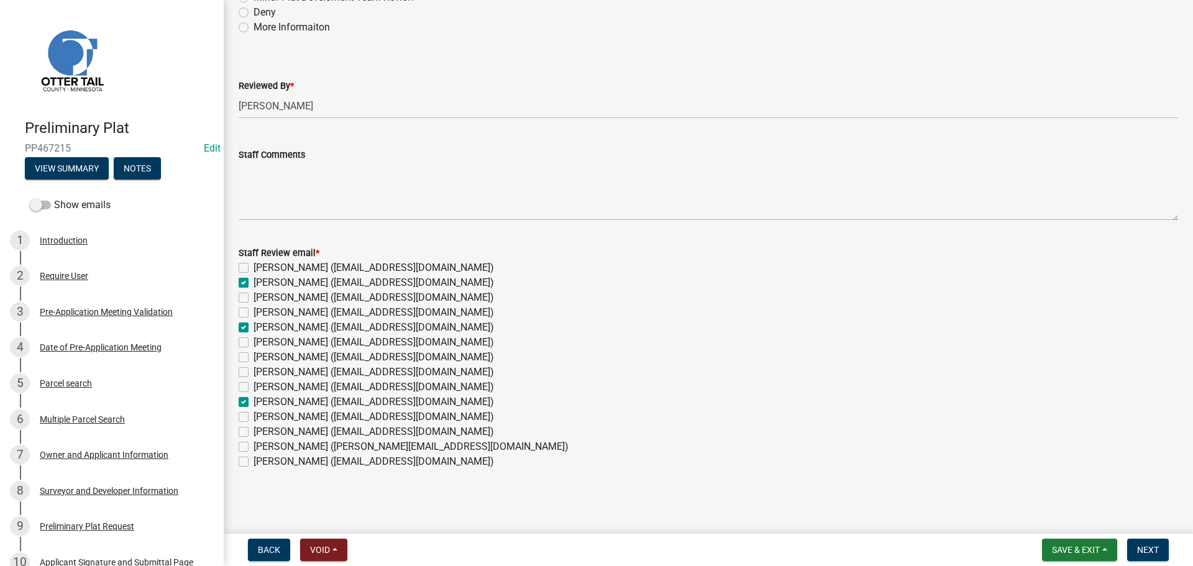
checkbox input "false"
checkbox input "true"
checkbox input "false"
checkbox input "true"
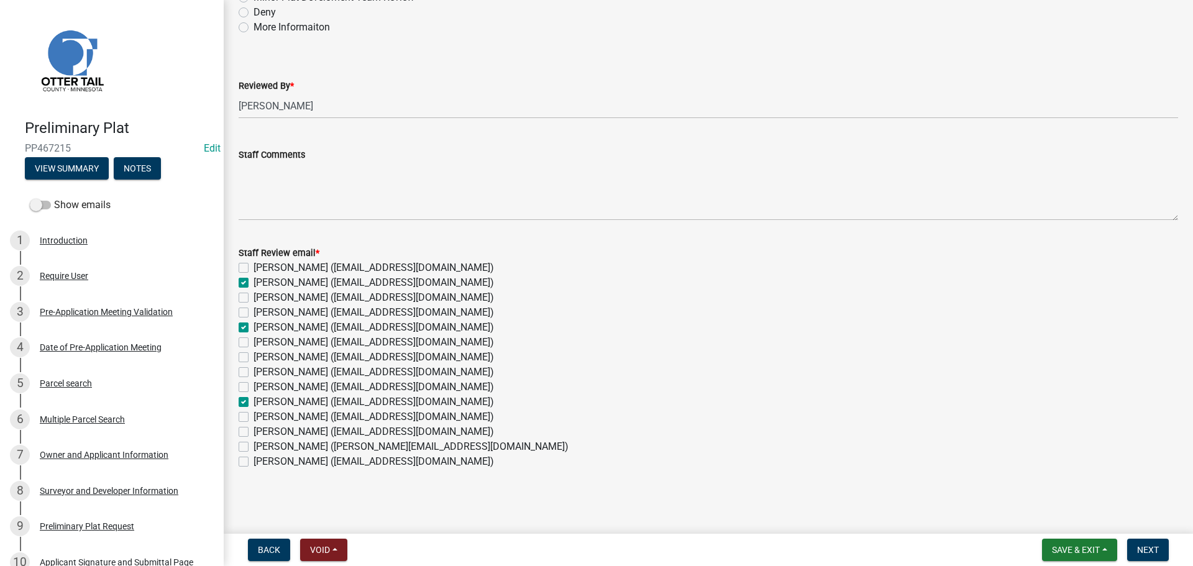
checkbox input "false"
checkbox input "true"
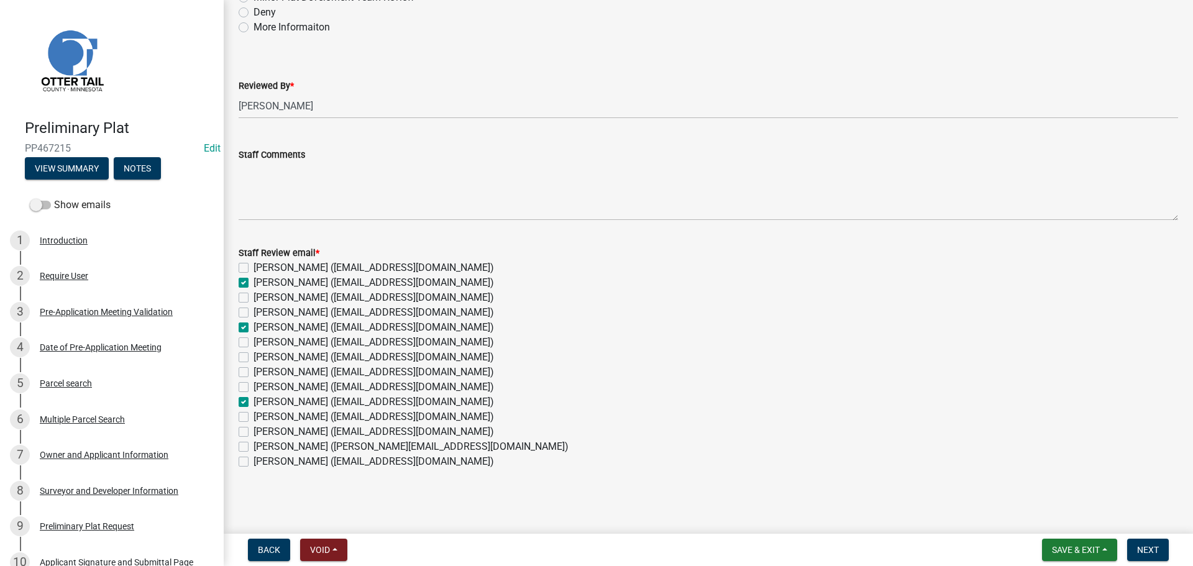
checkbox input "false"
click at [1141, 550] on span "Next" at bounding box center [1148, 550] width 22 height 10
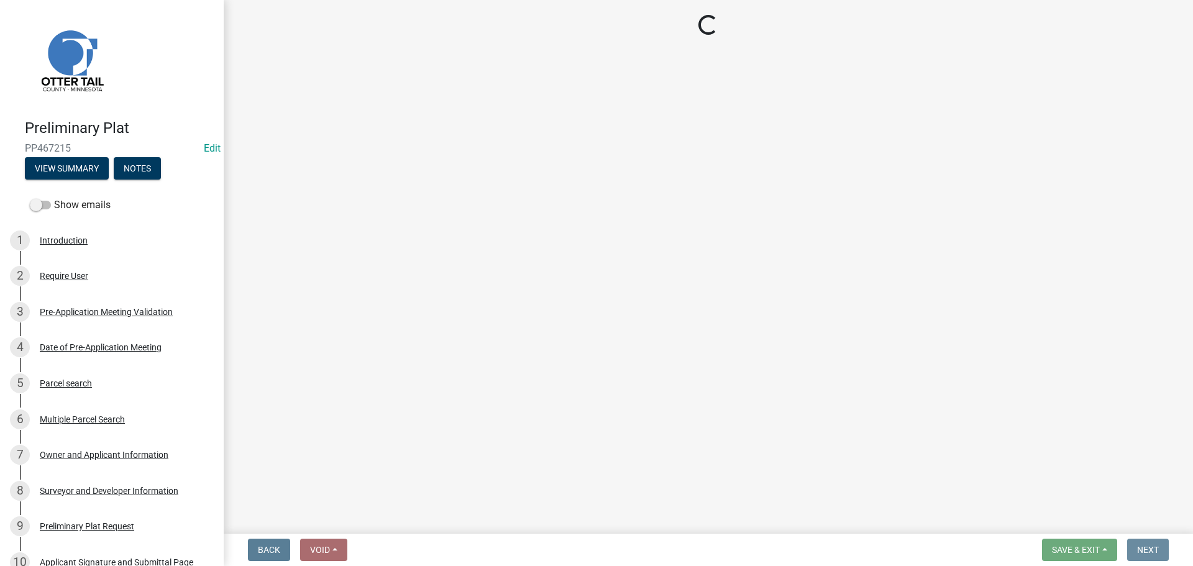
scroll to position [0, 0]
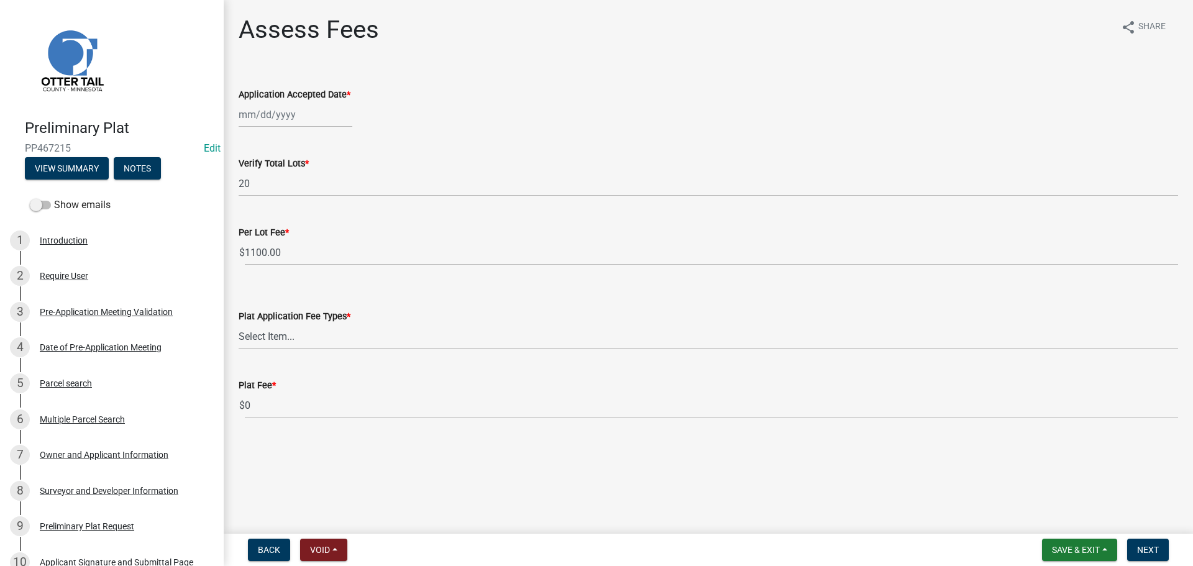
click at [259, 115] on div at bounding box center [296, 114] width 114 height 25
select select "8"
select select "2025"
click at [251, 258] on div "25" at bounding box center [251, 260] width 20 height 20
type input "[DATE]"
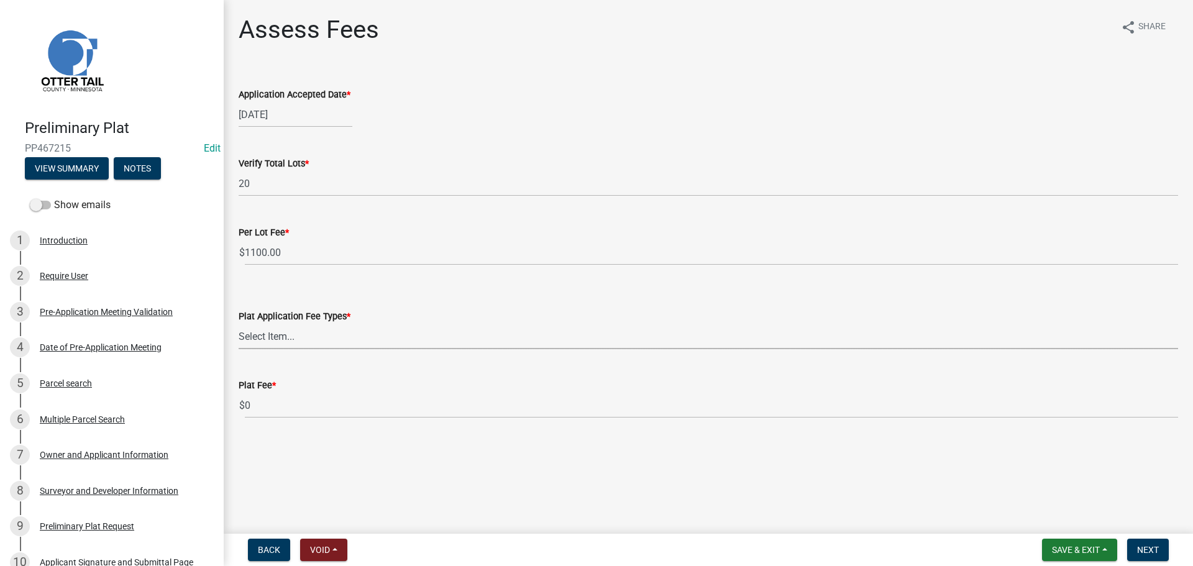
click at [324, 331] on select "Select Item... Major Minor" at bounding box center [709, 336] width 940 height 25
click at [239, 324] on select "Select Item... Major Minor" at bounding box center [709, 336] width 940 height 25
select select "e0220c63-e28e-444d-8530-97d2b731448d"
click at [1155, 551] on span "Next" at bounding box center [1148, 550] width 22 height 10
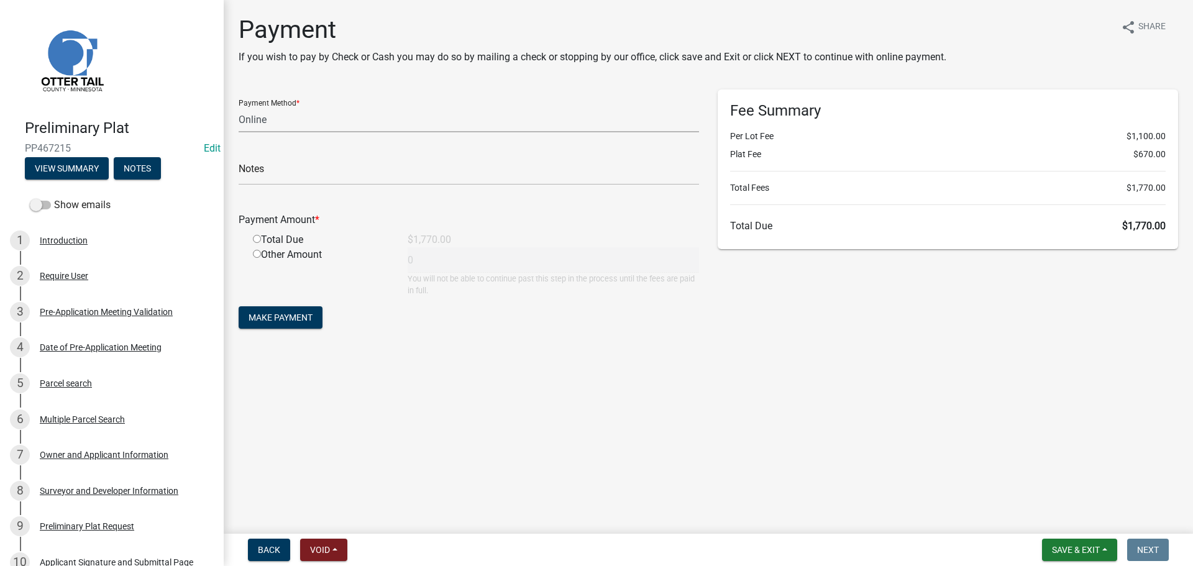
click at [259, 122] on select "Credit Card POS Check Cash Online" at bounding box center [469, 119] width 460 height 25
select select "1: 0"
click at [239, 107] on select "Credit Card POS Check Cash Online" at bounding box center [469, 119] width 460 height 25
click at [481, 375] on main "Payment If you wish to pay by Check or Cash you may do so by mailing a check or…" at bounding box center [708, 264] width 969 height 529
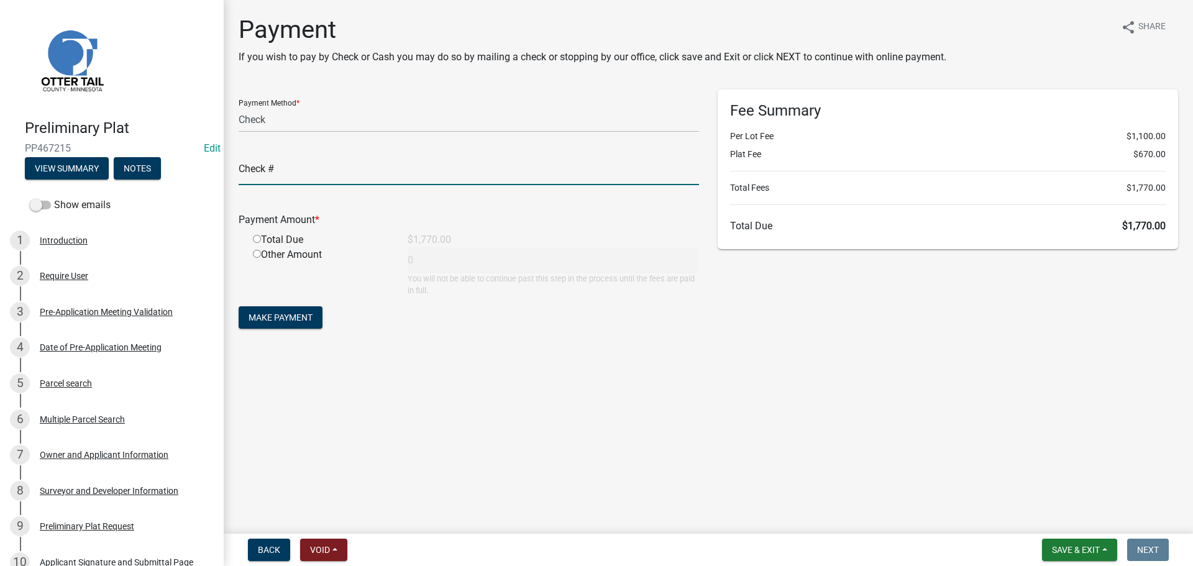
click at [414, 173] on input "text" at bounding box center [469, 172] width 460 height 25
type input "48733"
click at [256, 239] on input "radio" at bounding box center [257, 239] width 8 height 8
radio input "true"
type input "1770"
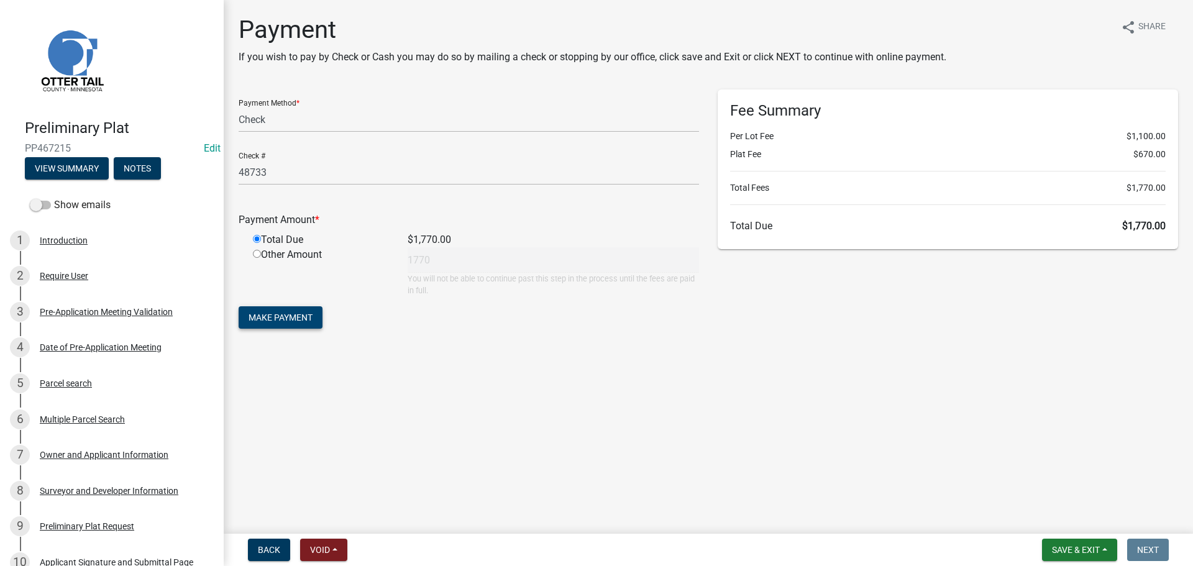
click at [308, 318] on span "Make Payment" at bounding box center [281, 318] width 64 height 10
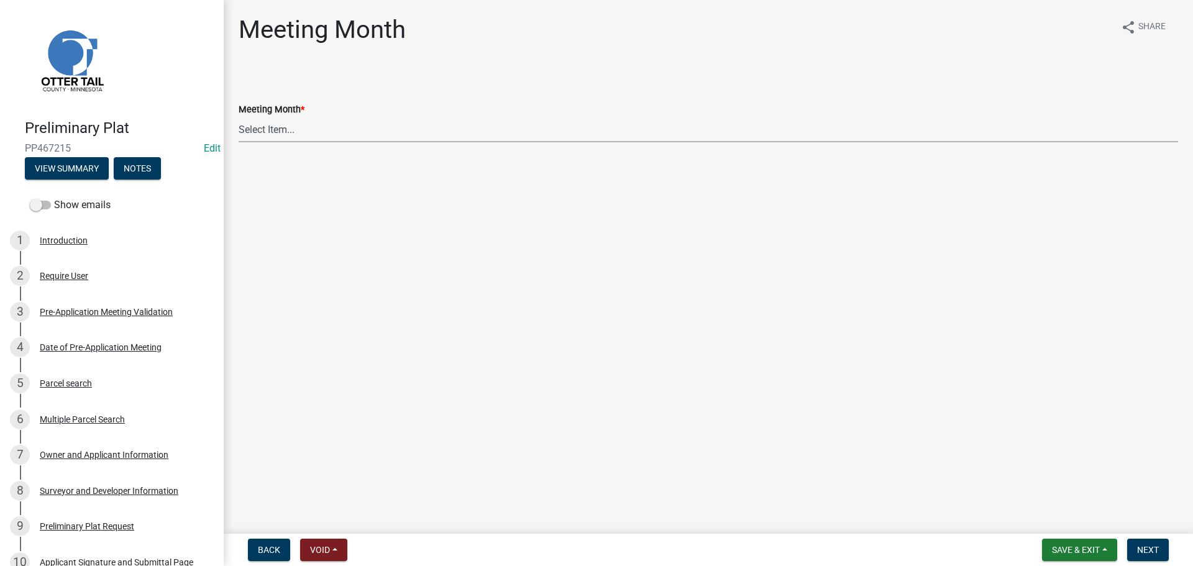
click at [259, 126] on select "Select Item... January Meeting February Meeting March Meeting April Meeting May…" at bounding box center [709, 129] width 940 height 25
click at [239, 117] on select "Select Item... January Meeting February Meeting March Meeting April Meeting May…" at bounding box center [709, 129] width 940 height 25
select select "dd3cf509-bab9-432c-8248-e820274d6b7c"
click at [1153, 552] on span "Next" at bounding box center [1148, 550] width 22 height 10
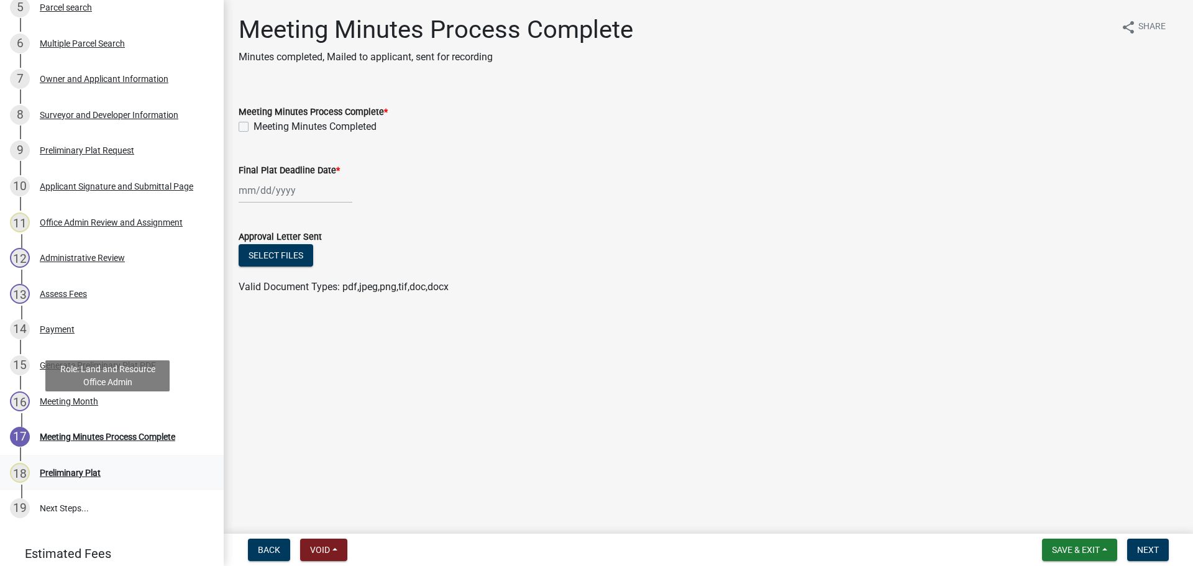
scroll to position [435, 0]
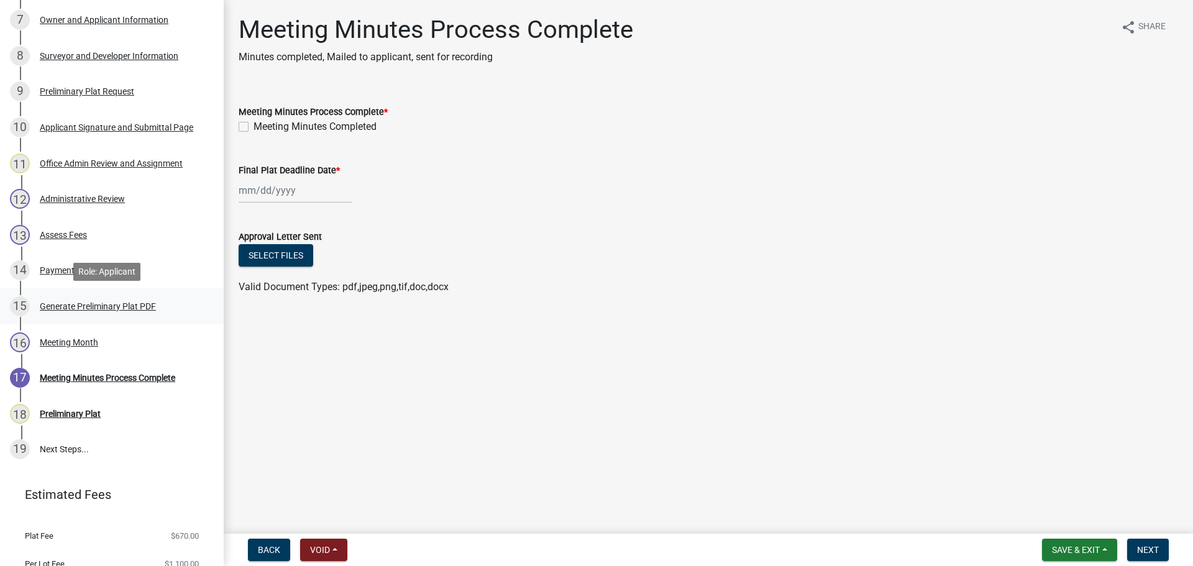
click at [117, 306] on div "Generate Preliminary Plat PDF" at bounding box center [98, 306] width 116 height 9
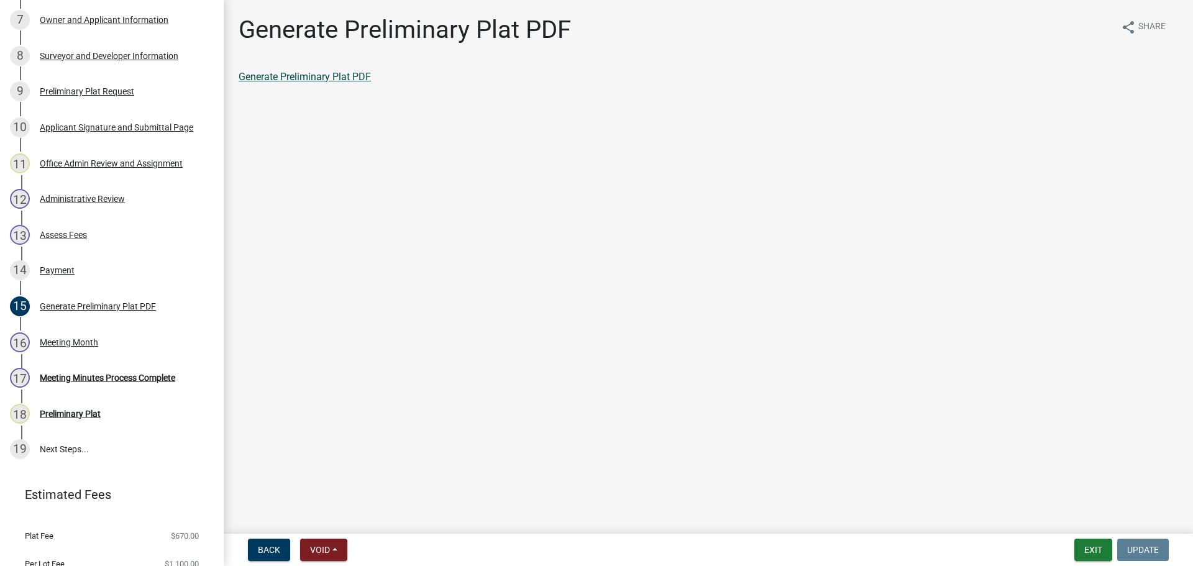
click at [324, 81] on link "Generate Preliminary Plat PDF" at bounding box center [305, 77] width 132 height 12
